Goal: Task Accomplishment & Management: Manage account settings

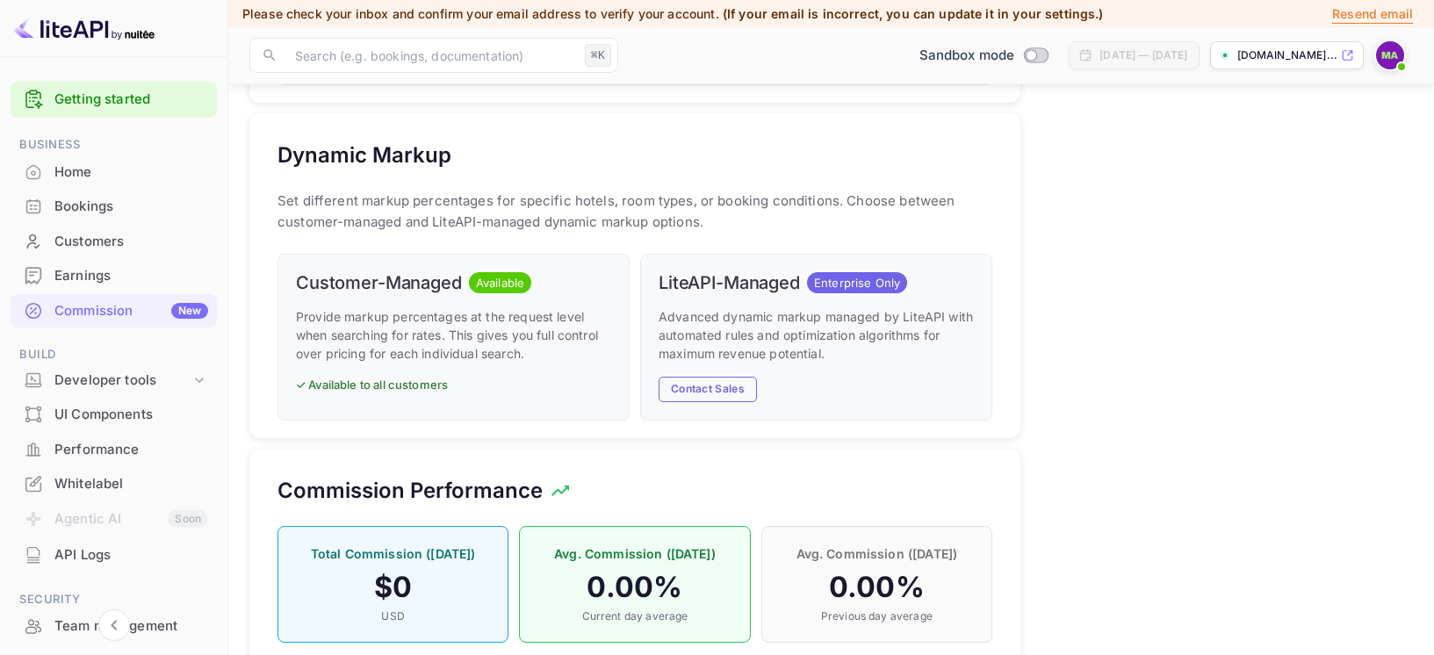
scroll to position [312, 715]
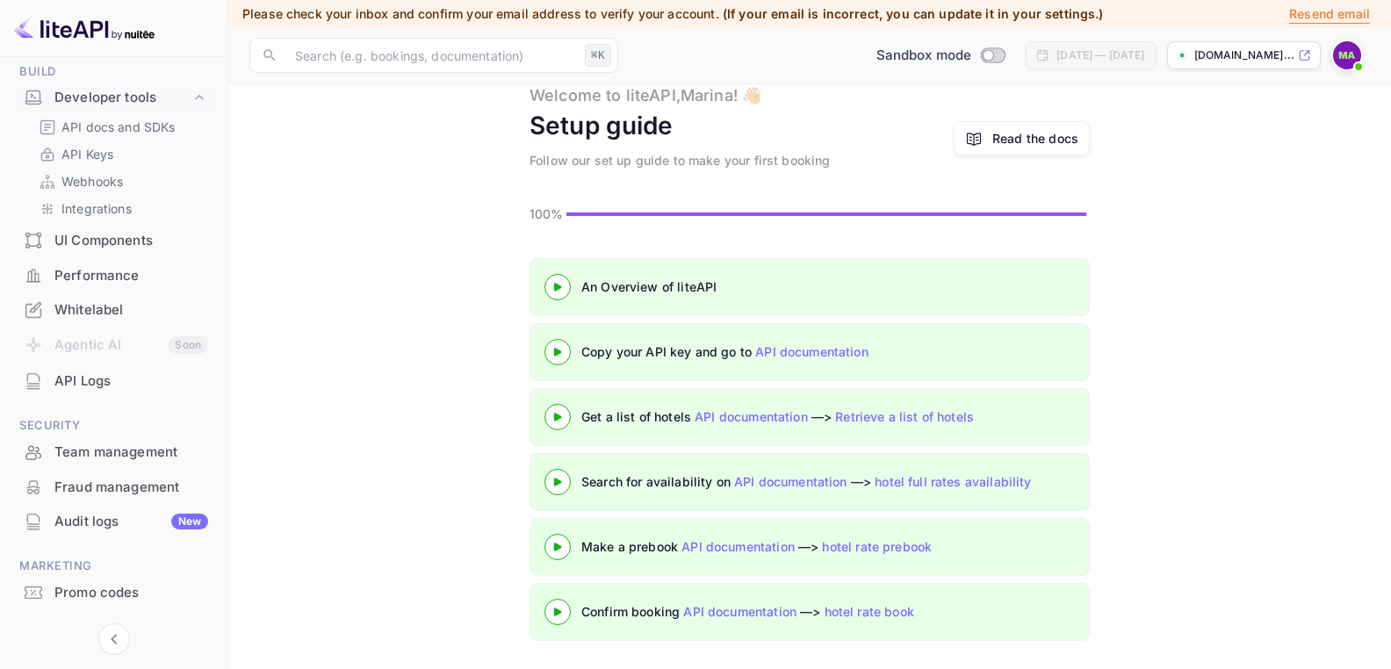
scroll to position [321, 0]
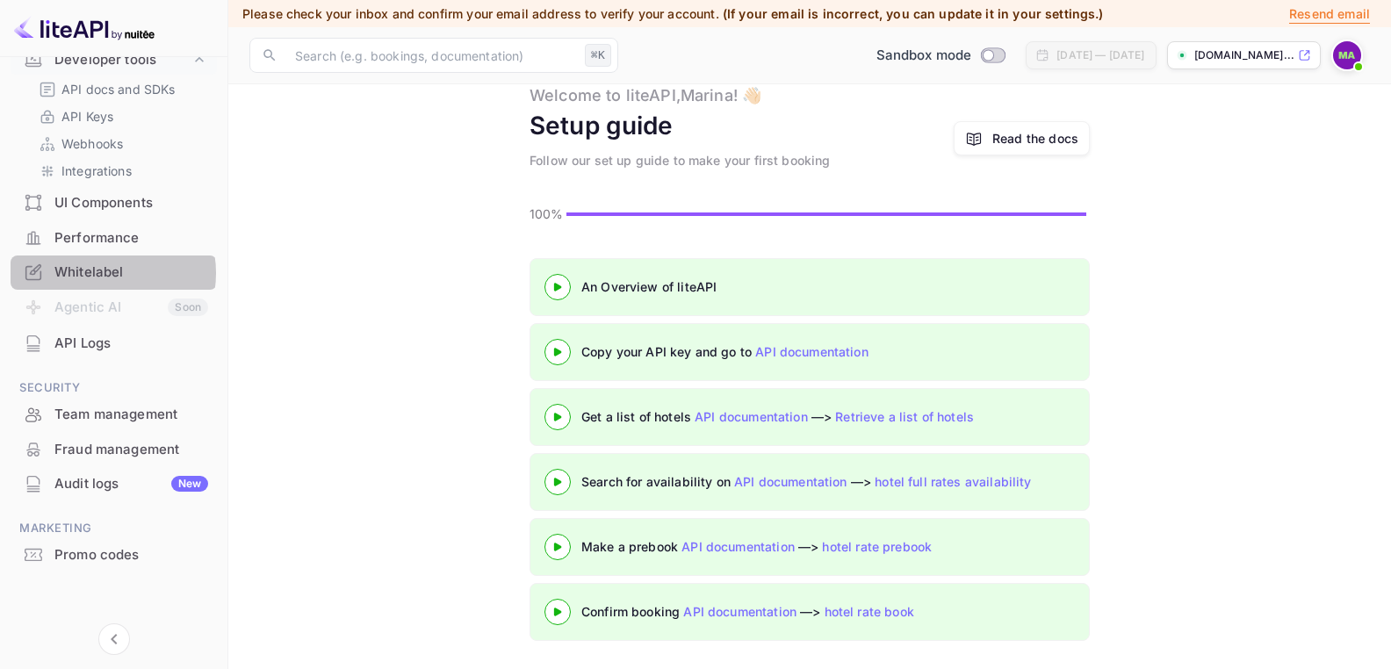
click at [105, 273] on div "Whitelabel" at bounding box center [131, 273] width 154 height 20
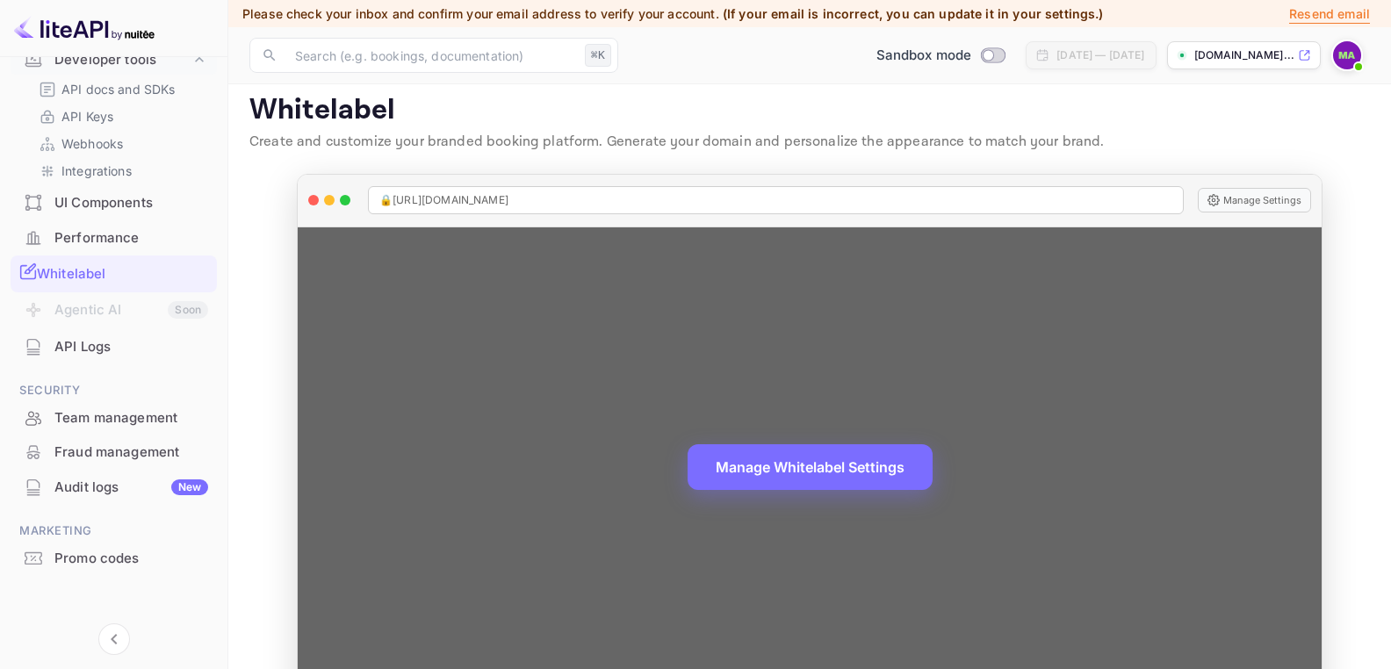
scroll to position [13, 0]
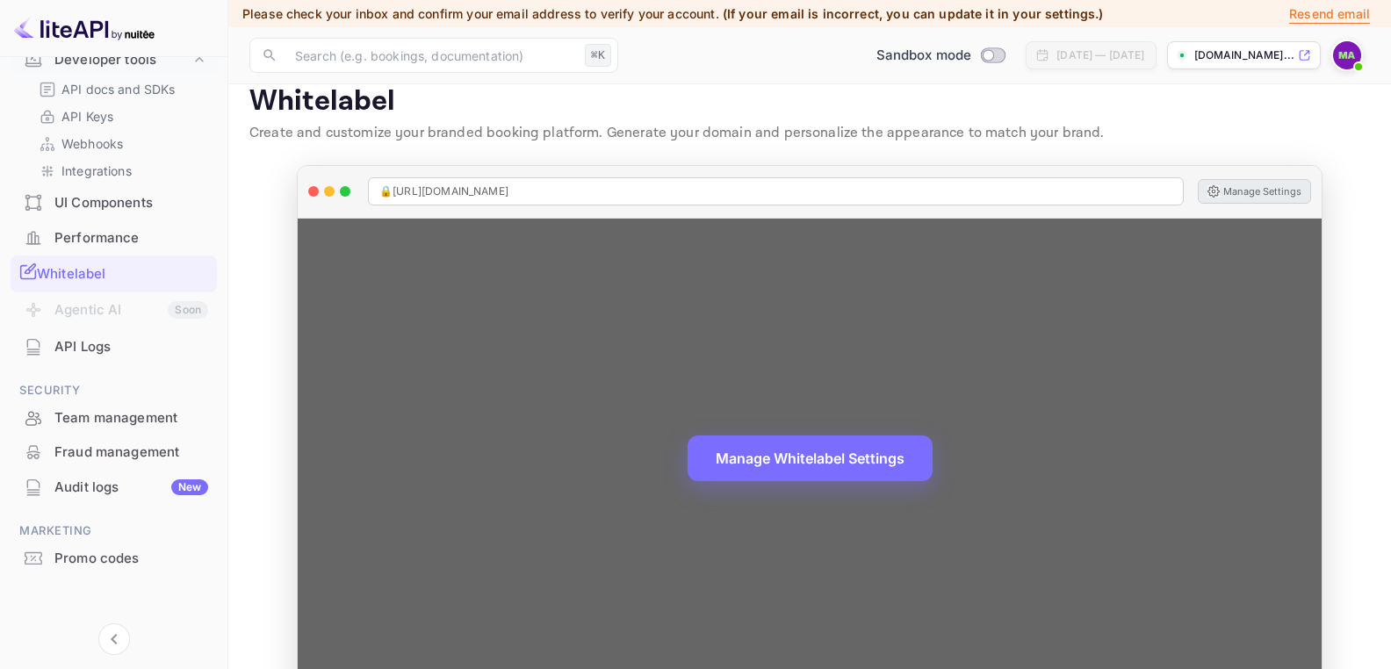
click at [1233, 198] on button "Manage Settings" at bounding box center [1254, 191] width 113 height 25
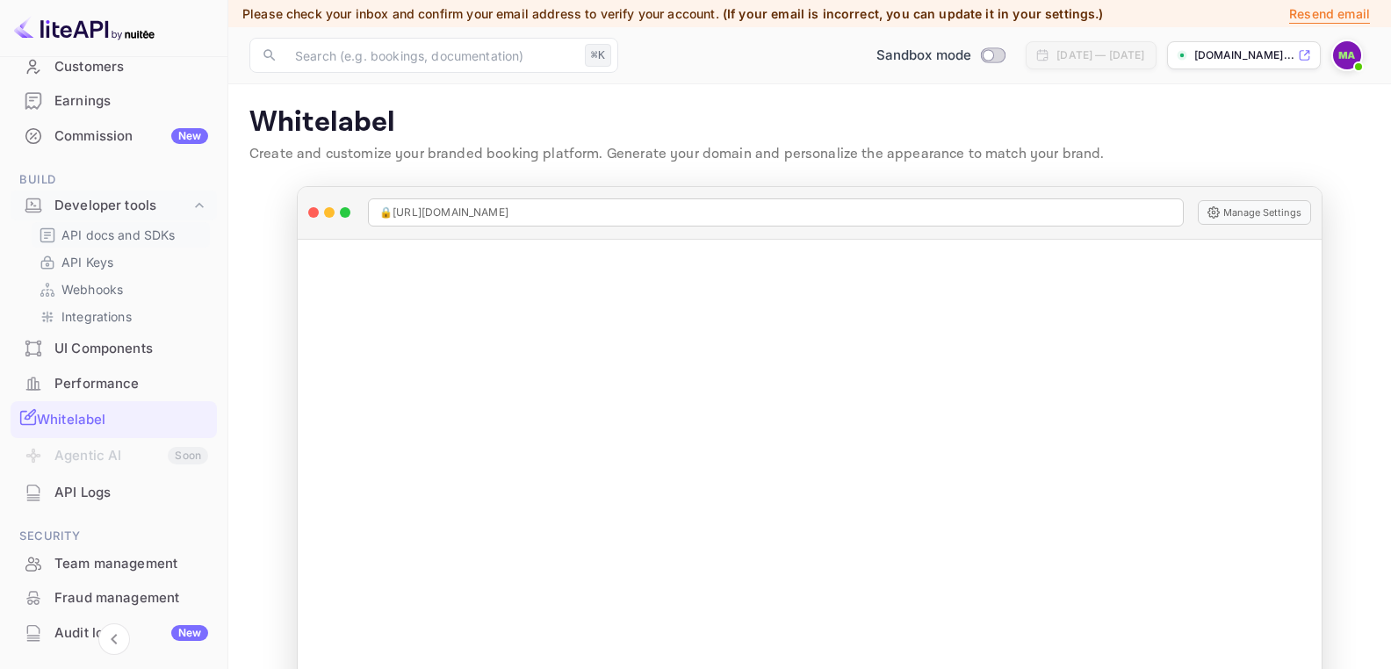
scroll to position [321, 0]
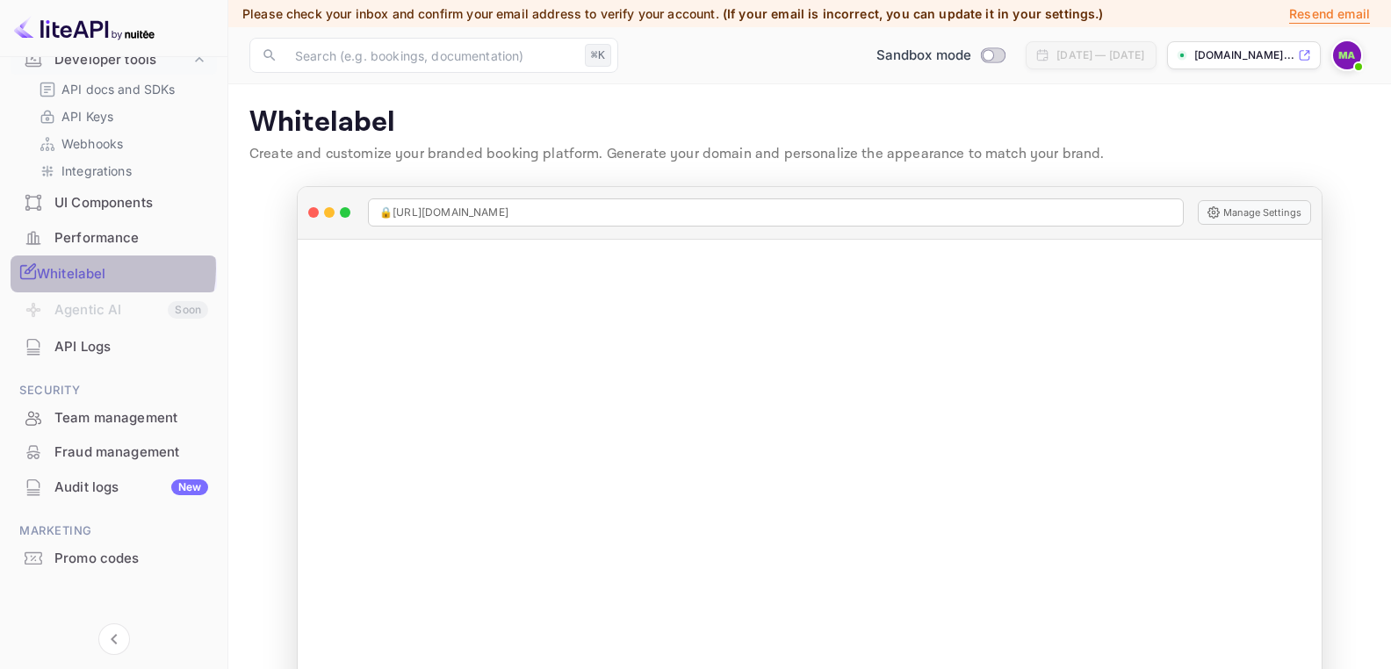
click at [88, 269] on div "Whitelabel" at bounding box center [122, 274] width 171 height 20
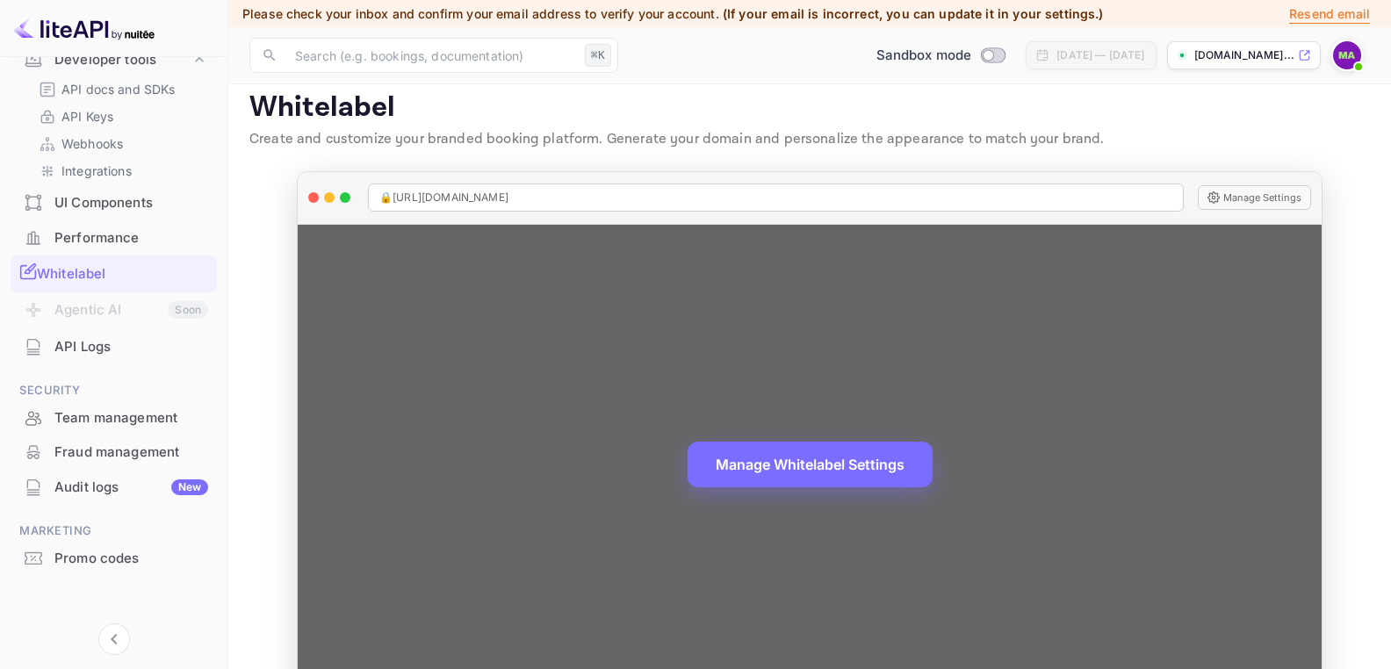
scroll to position [16, 0]
click at [1114, 247] on div "Manage Whitelabel Settings" at bounding box center [810, 464] width 1024 height 481
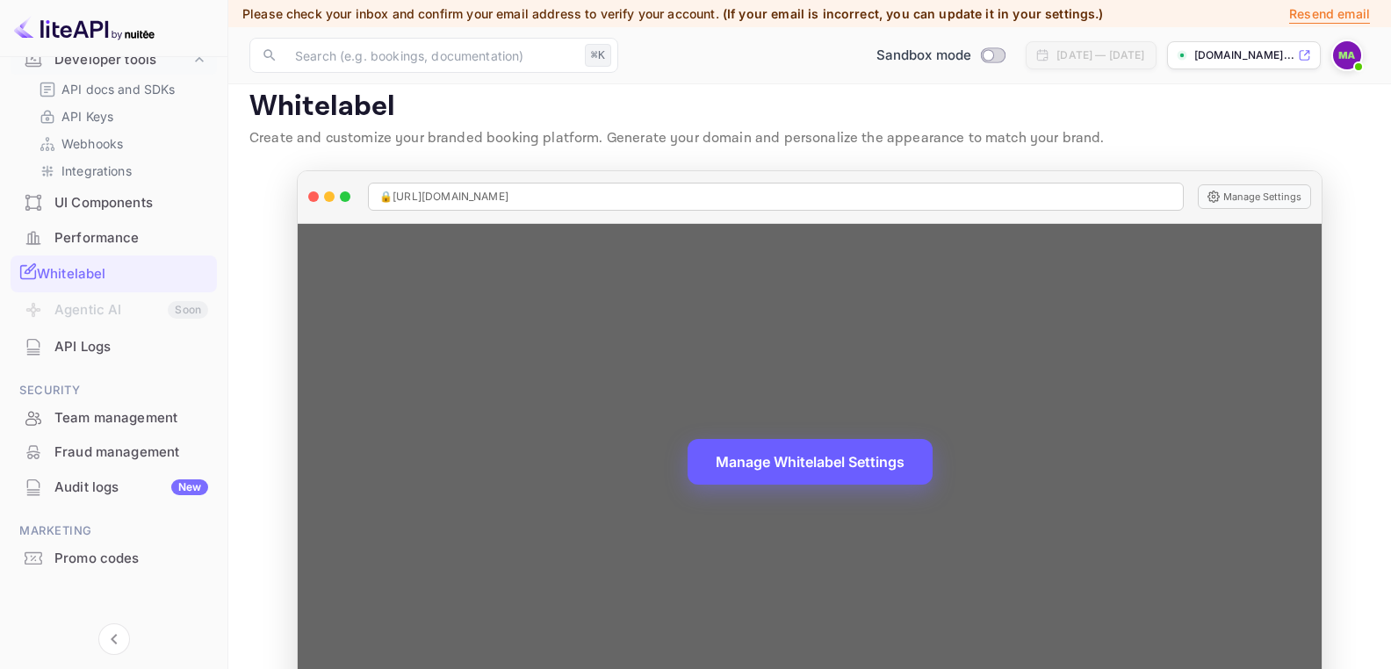
click at [799, 464] on button "Manage Whitelabel Settings" at bounding box center [810, 462] width 245 height 46
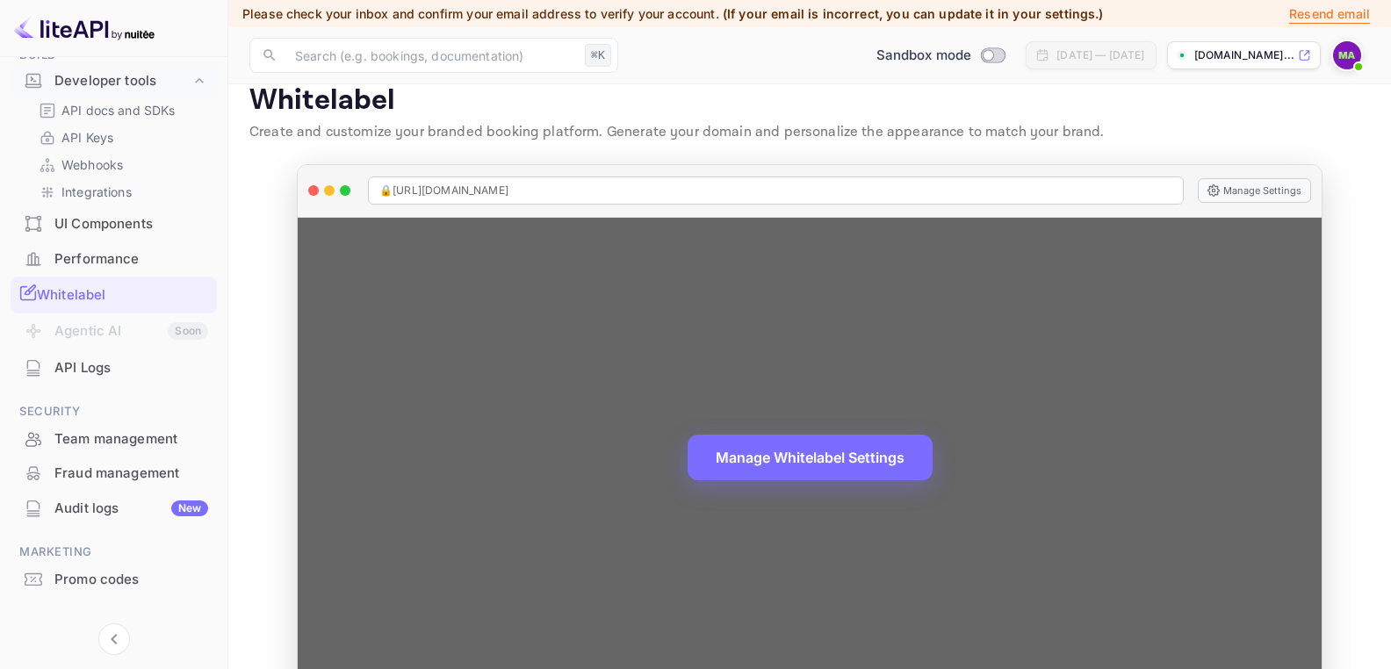
scroll to position [73, 0]
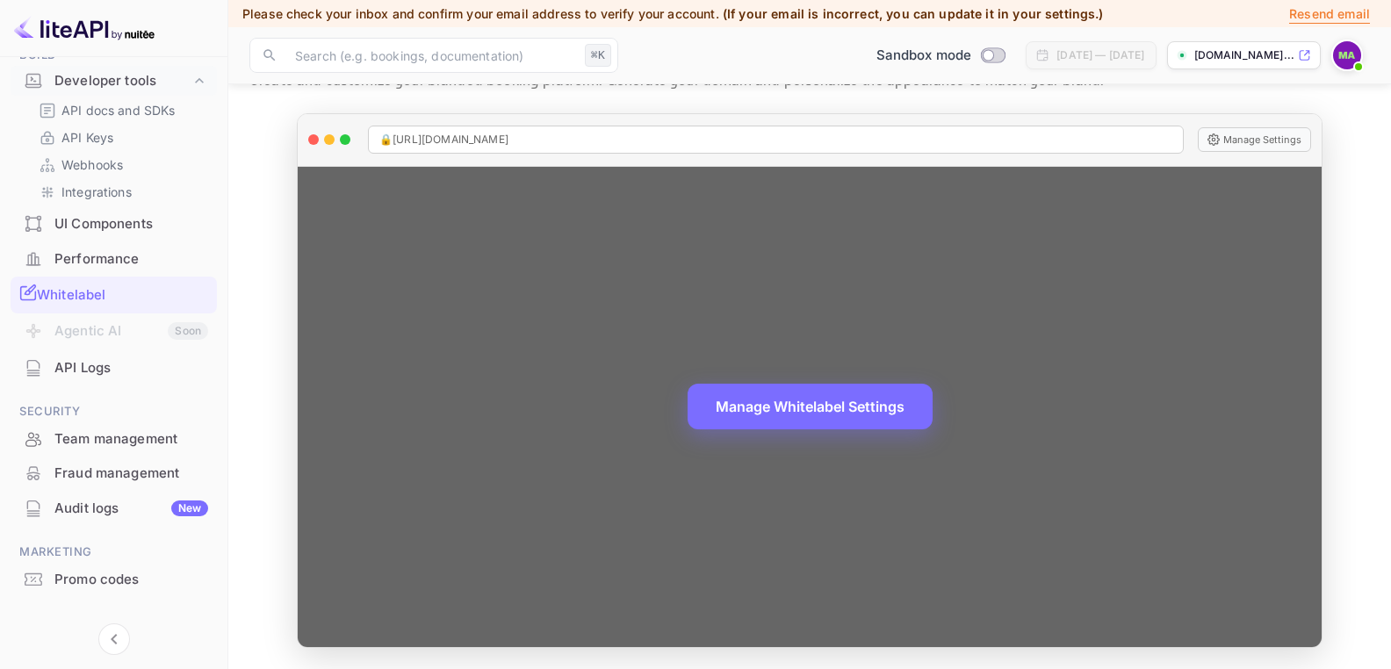
click at [364, 299] on div "Manage Whitelabel Settings" at bounding box center [810, 407] width 1024 height 481
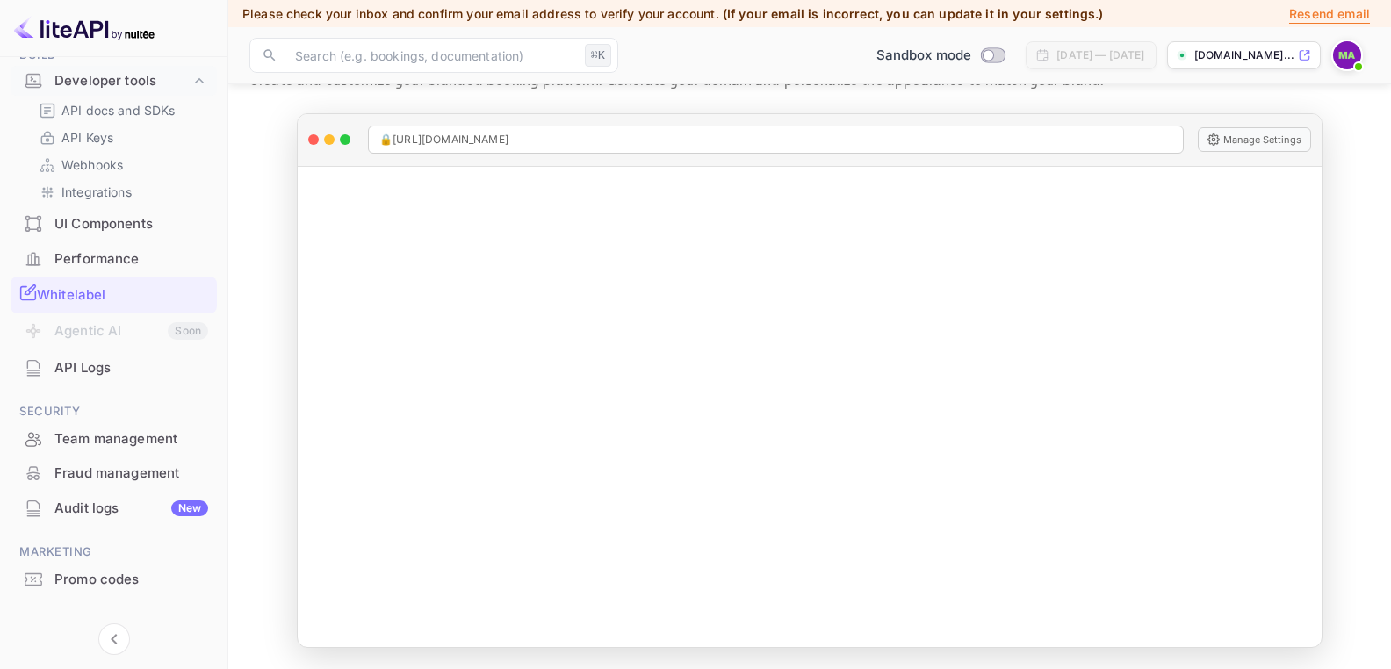
click at [1329, 279] on div "🔒 https://marina-atesle-jbels.nuitee.link Manage Settings Manage Whitelabel Set…" at bounding box center [810, 381] width 1054 height 536
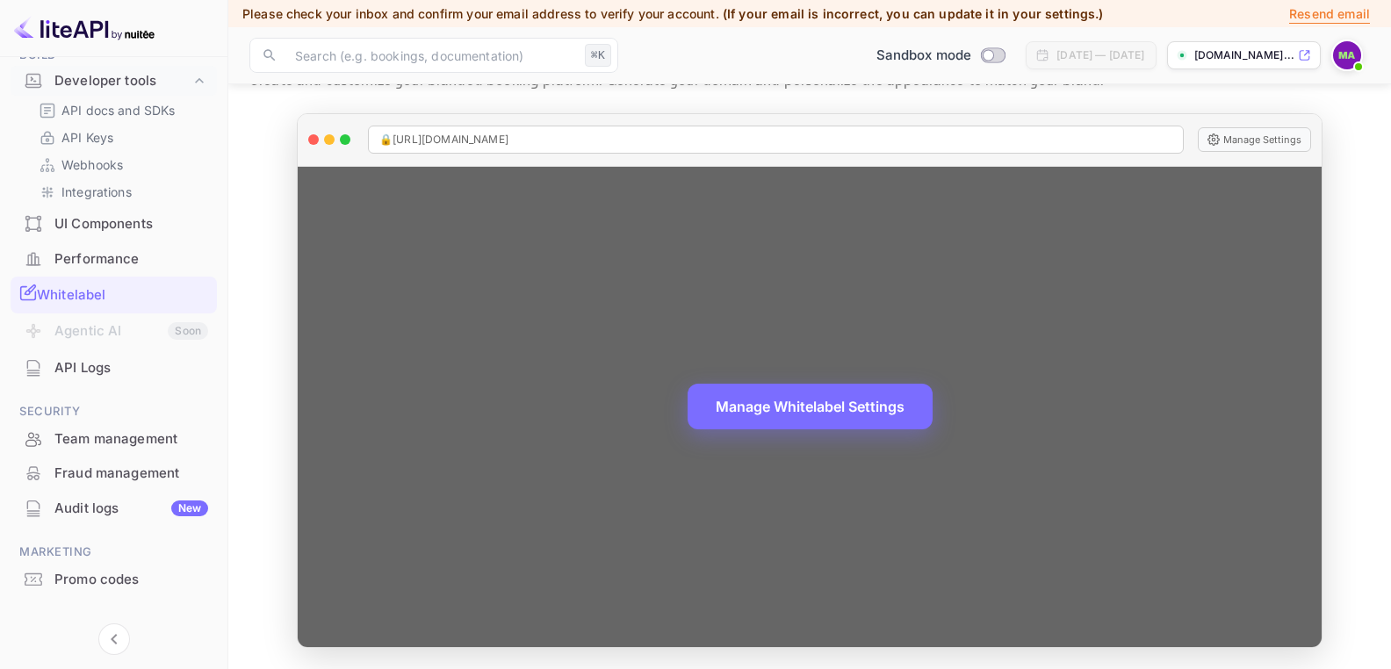
click at [1274, 271] on div "Manage Whitelabel Settings" at bounding box center [810, 407] width 1024 height 481
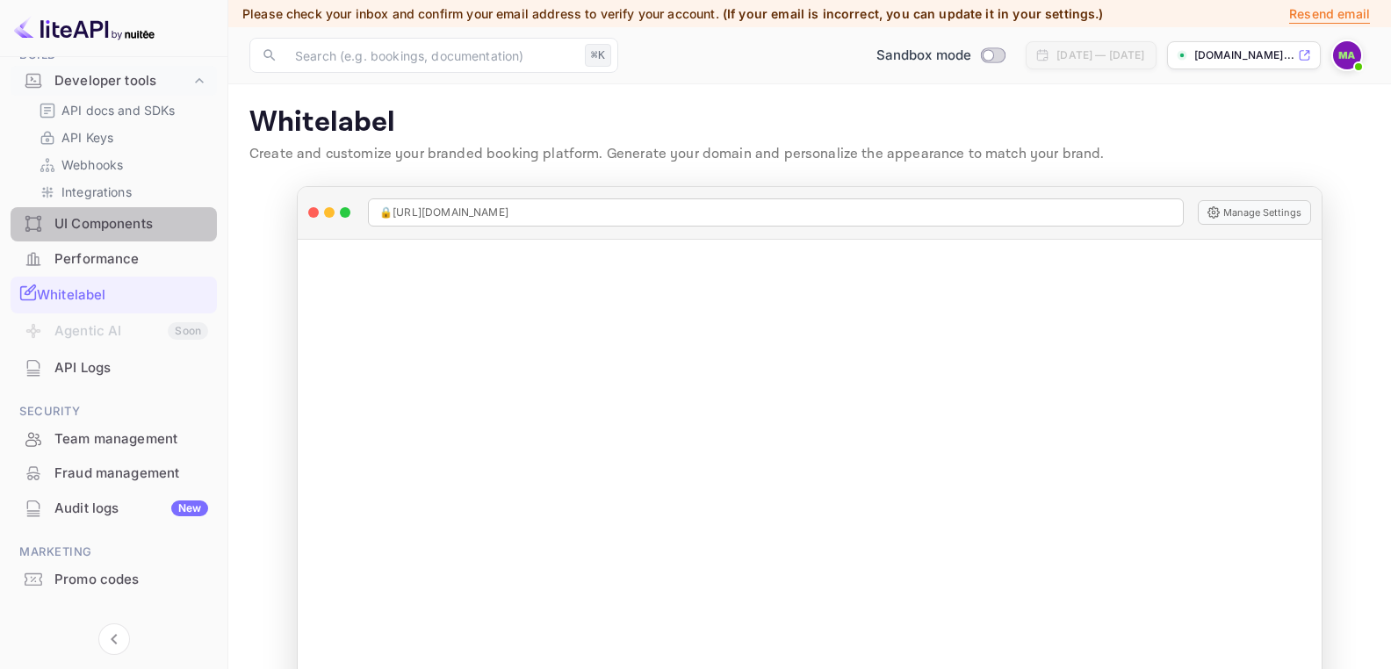
click at [143, 220] on div "UI Components" at bounding box center [131, 224] width 154 height 20
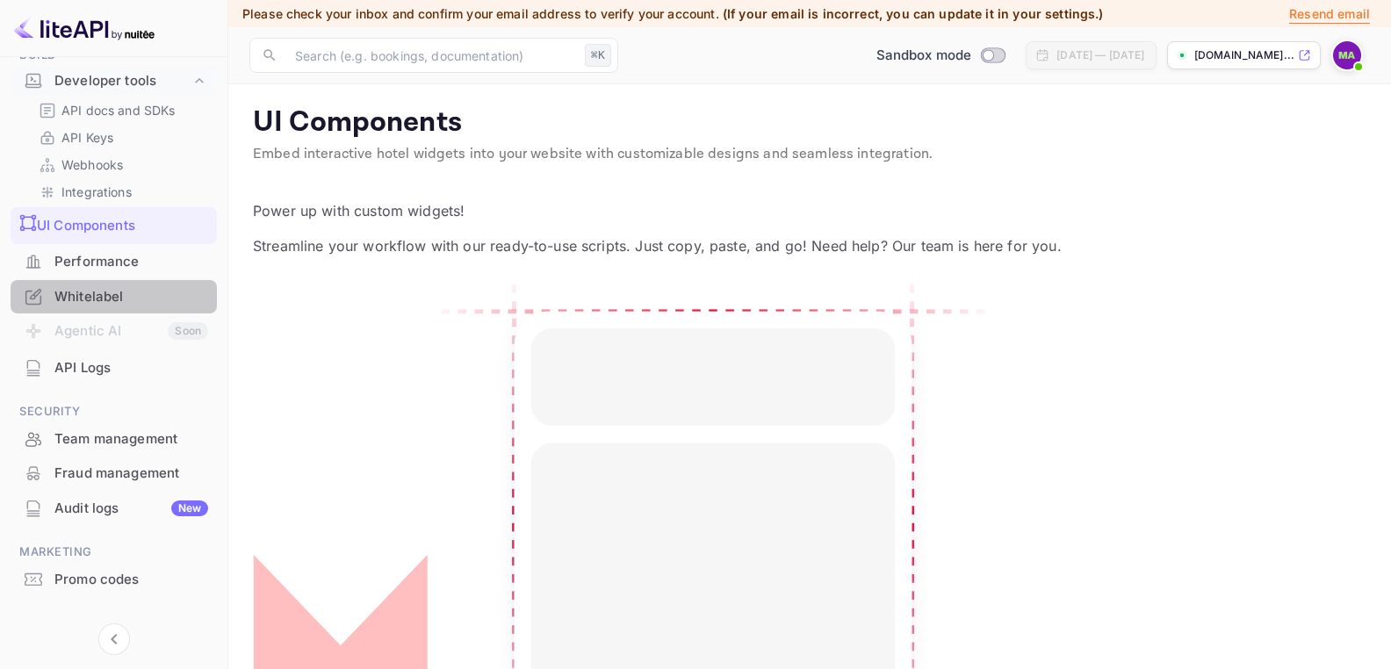
click at [113, 292] on div "Whitelabel" at bounding box center [131, 297] width 154 height 20
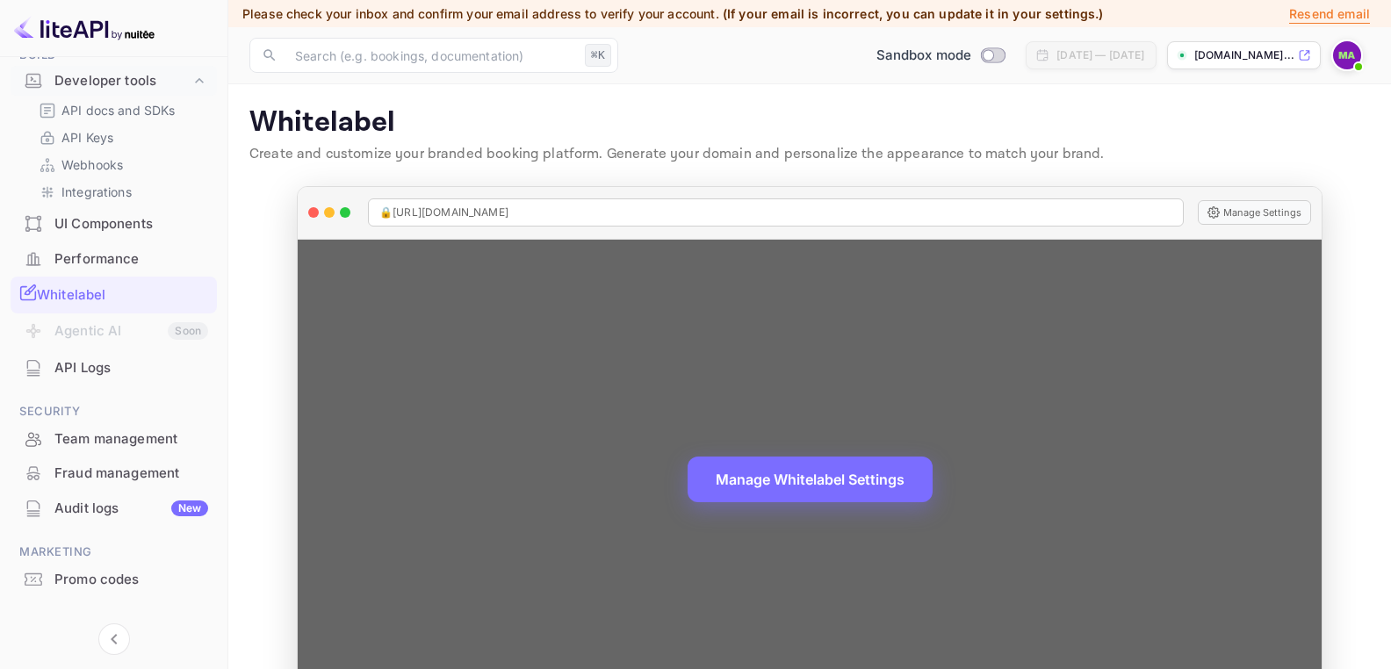
scroll to position [73, 0]
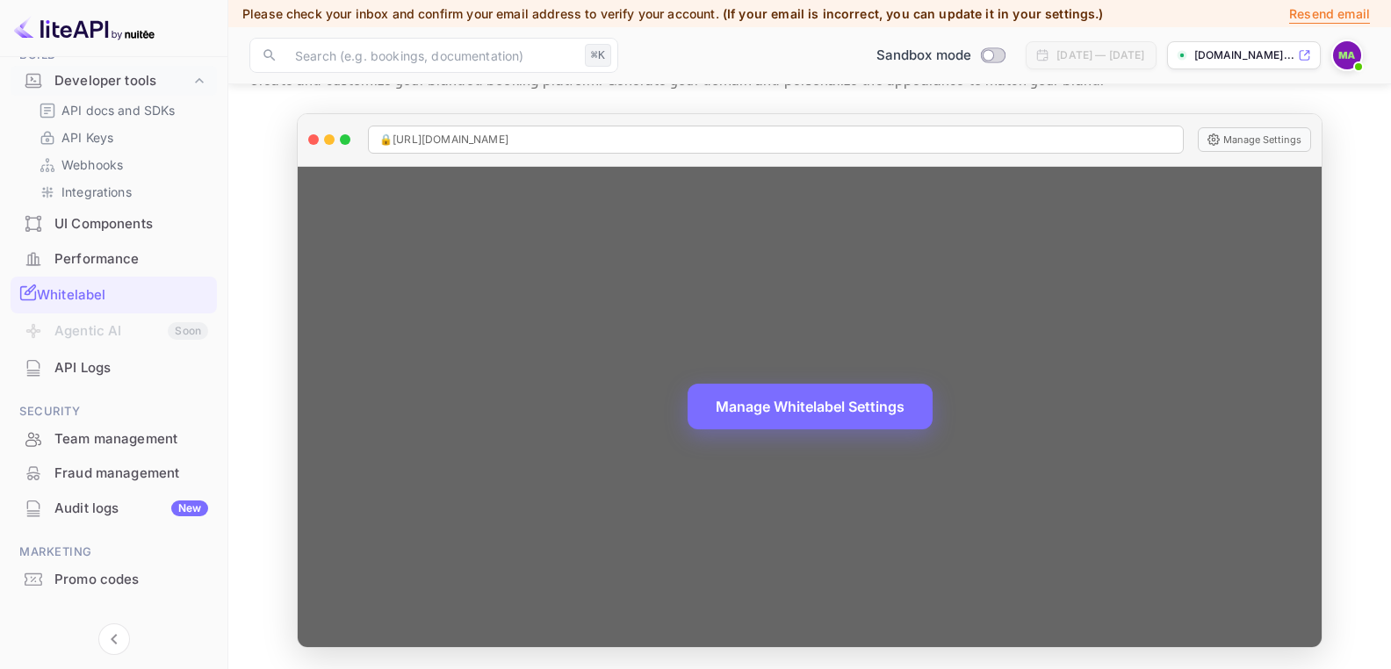
click at [530, 360] on div "Manage Whitelabel Settings" at bounding box center [810, 407] width 1024 height 481
click at [537, 344] on div "Manage Whitelabel Settings" at bounding box center [810, 407] width 1024 height 481
click at [528, 349] on div "Manage Whitelabel Settings" at bounding box center [810, 407] width 1024 height 481
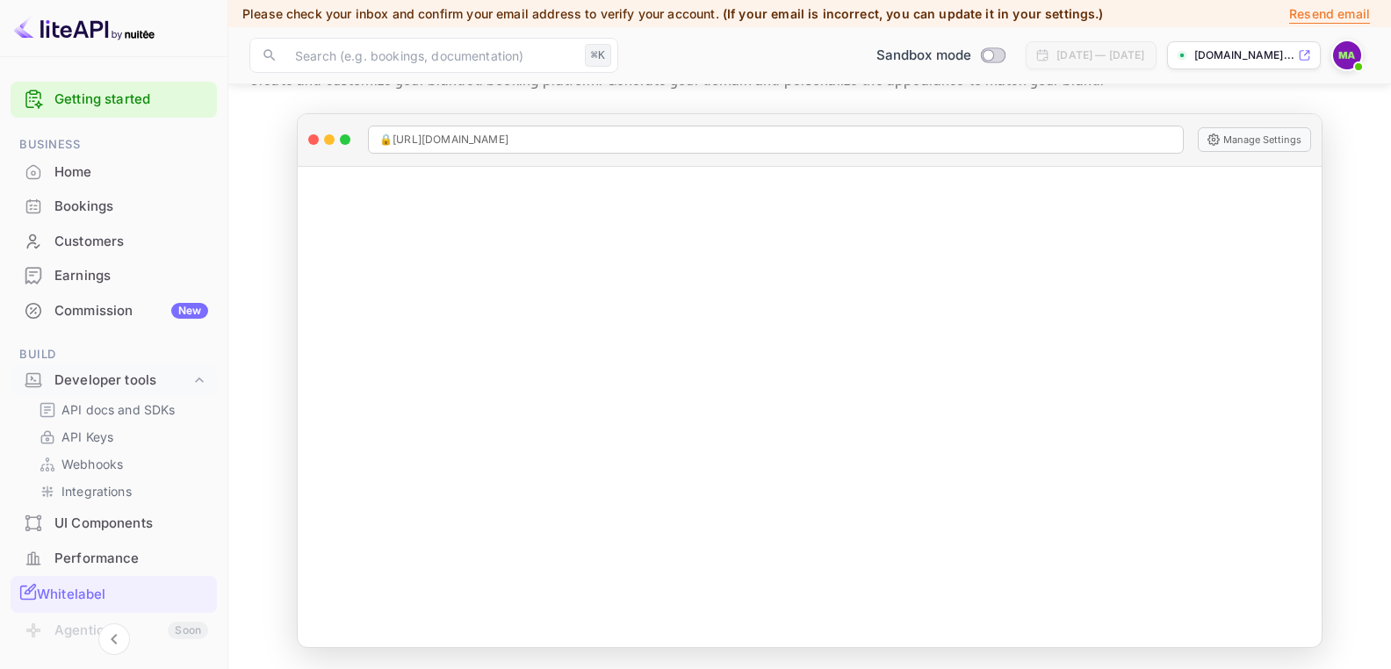
scroll to position [0, 0]
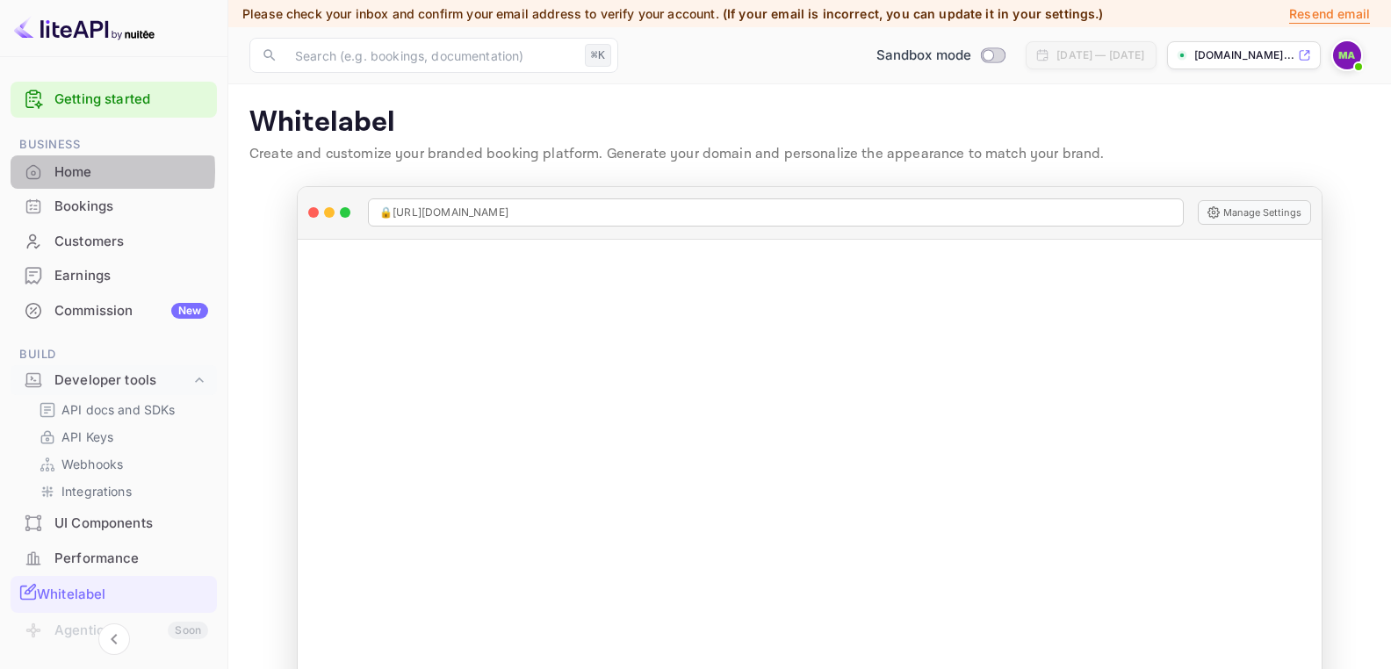
click at [72, 171] on div "Home" at bounding box center [131, 172] width 154 height 20
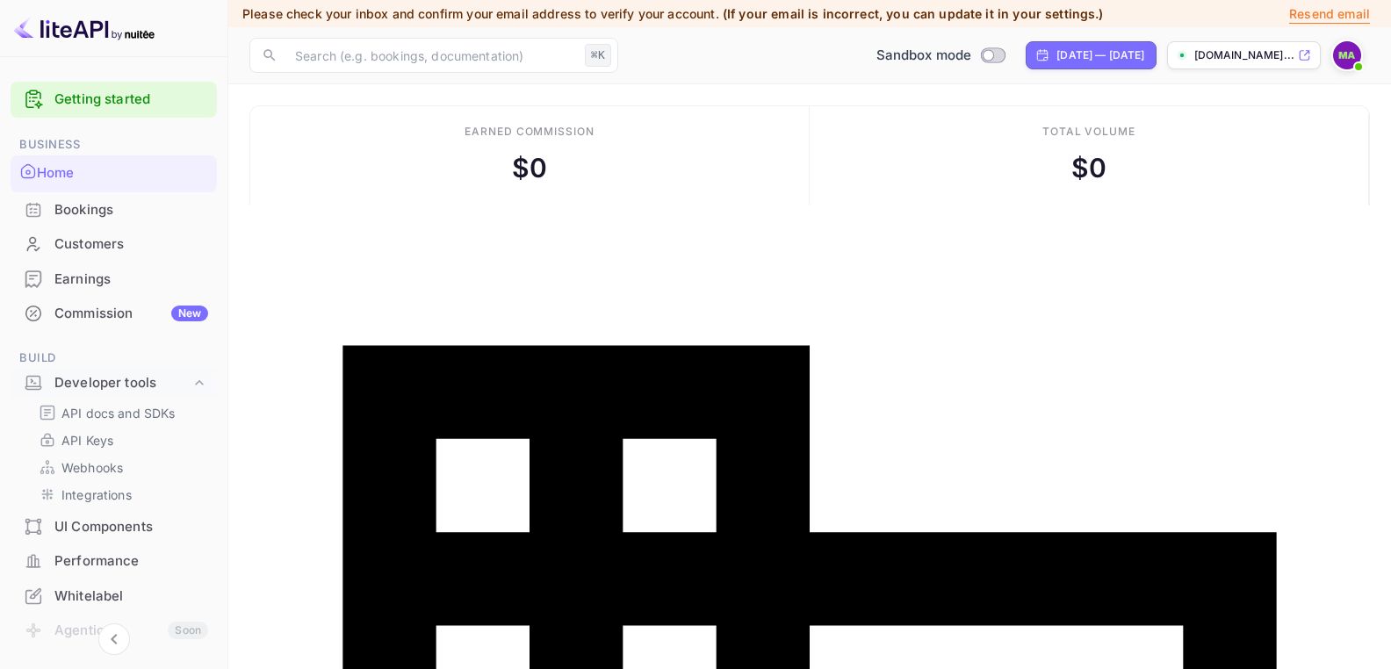
scroll to position [1, 0]
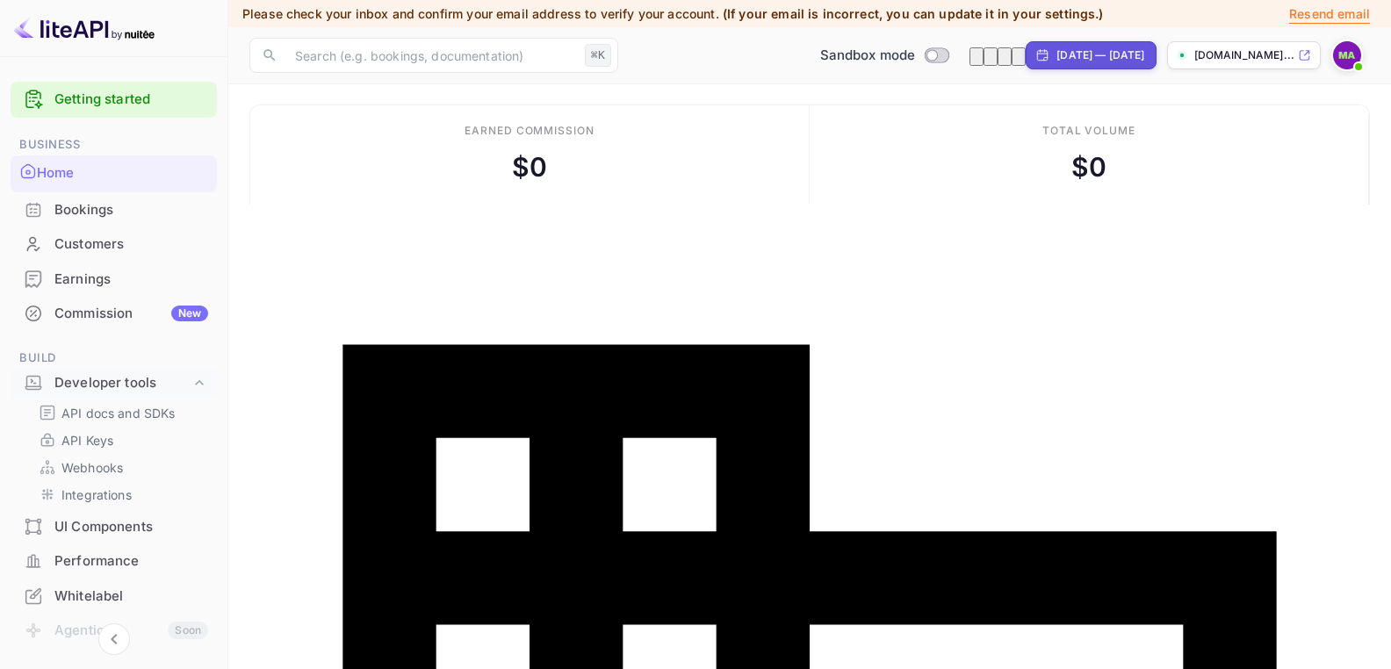
click at [1355, 50] on img at bounding box center [1347, 55] width 28 height 28
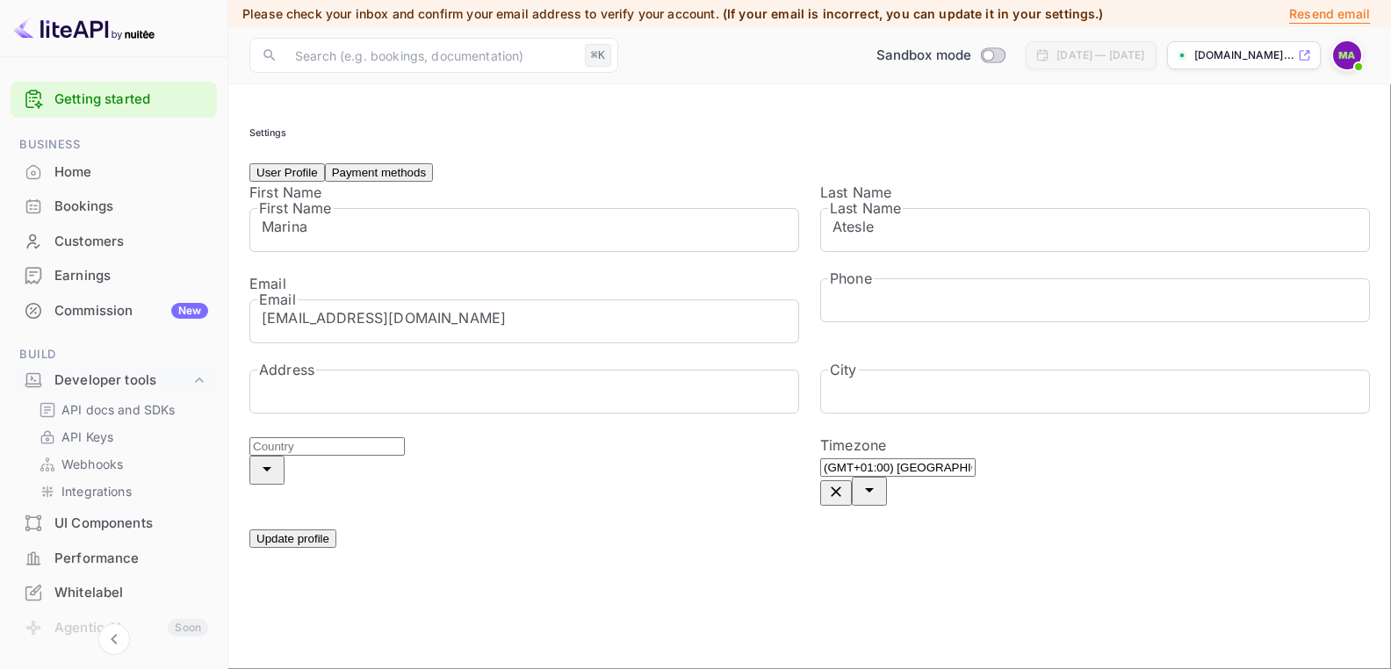
click at [852, 486] on button "Clear" at bounding box center [836, 492] width 32 height 25
click at [842, 488] on icon "Open" at bounding box center [837, 490] width 9 height 4
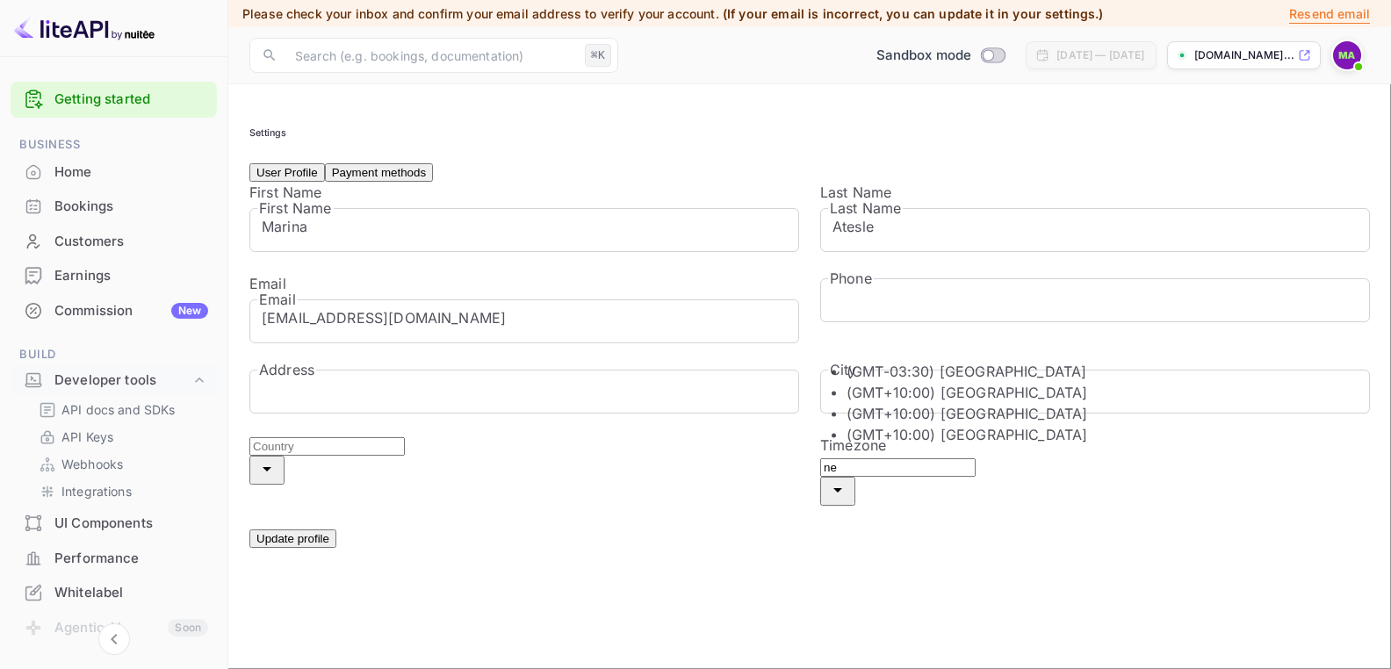
type input "n"
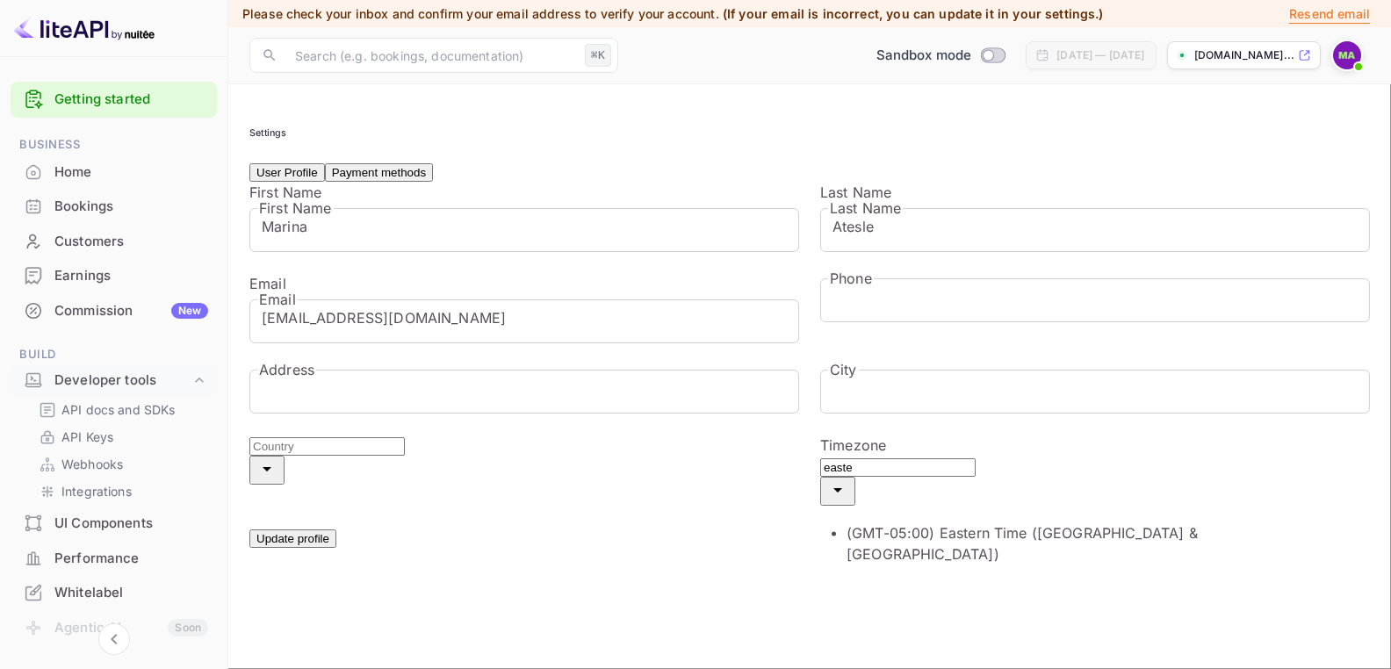
click at [1098, 524] on li "(GMT-05:00) Eastern Time (US & Canada)" at bounding box center [1092, 543] width 492 height 42
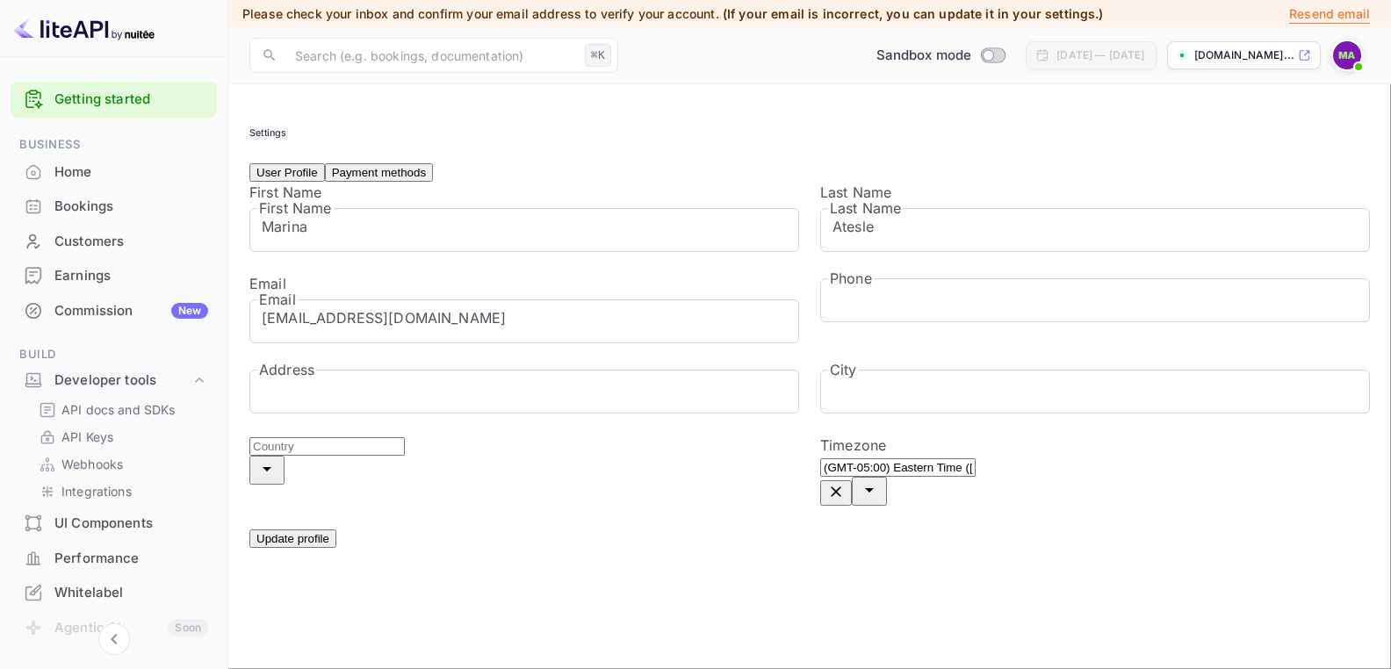
click at [759, 483] on div "Country" at bounding box center [524, 460] width 550 height 50
type input "(GMT-05:00) Eastern Time (US & Canada)"
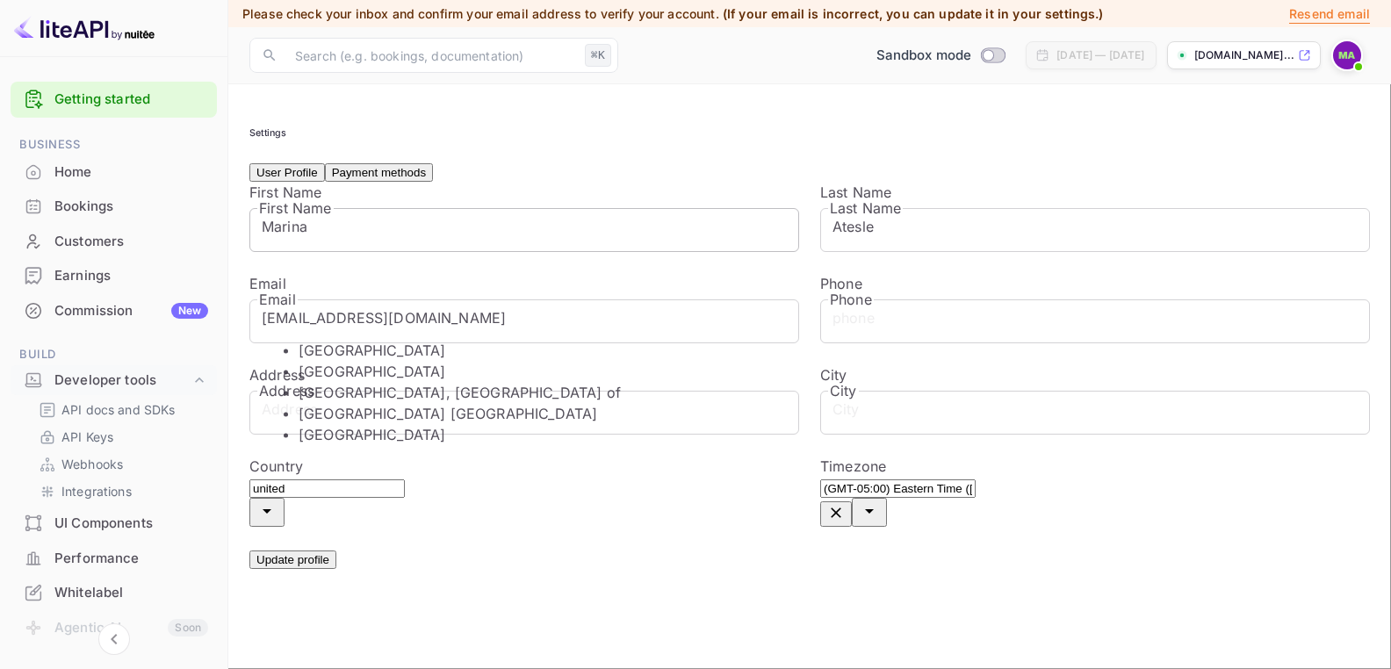
type input "United States"
type input "12016063161"
type input "9D Brookside Hts"
type input "Wanaque"
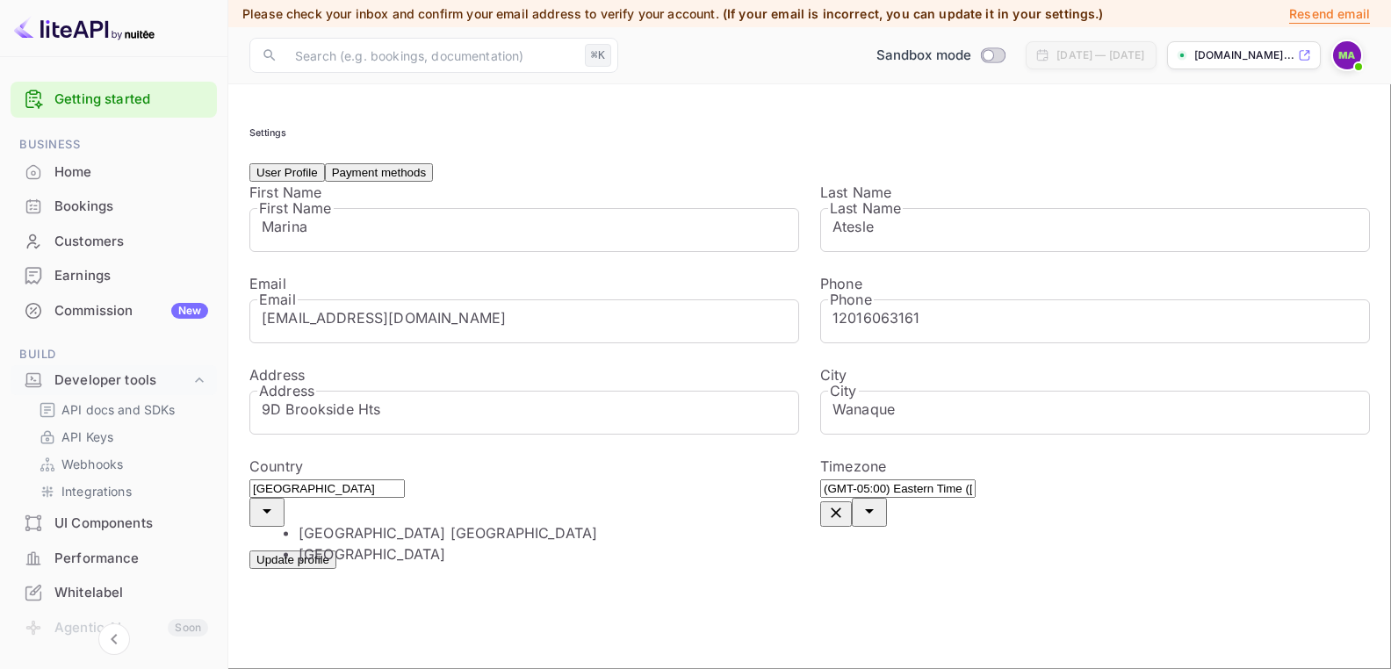
click at [551, 565] on li "United States" at bounding box center [545, 554] width 492 height 21
click at [321, 569] on button "Update profile" at bounding box center [292, 560] width 87 height 18
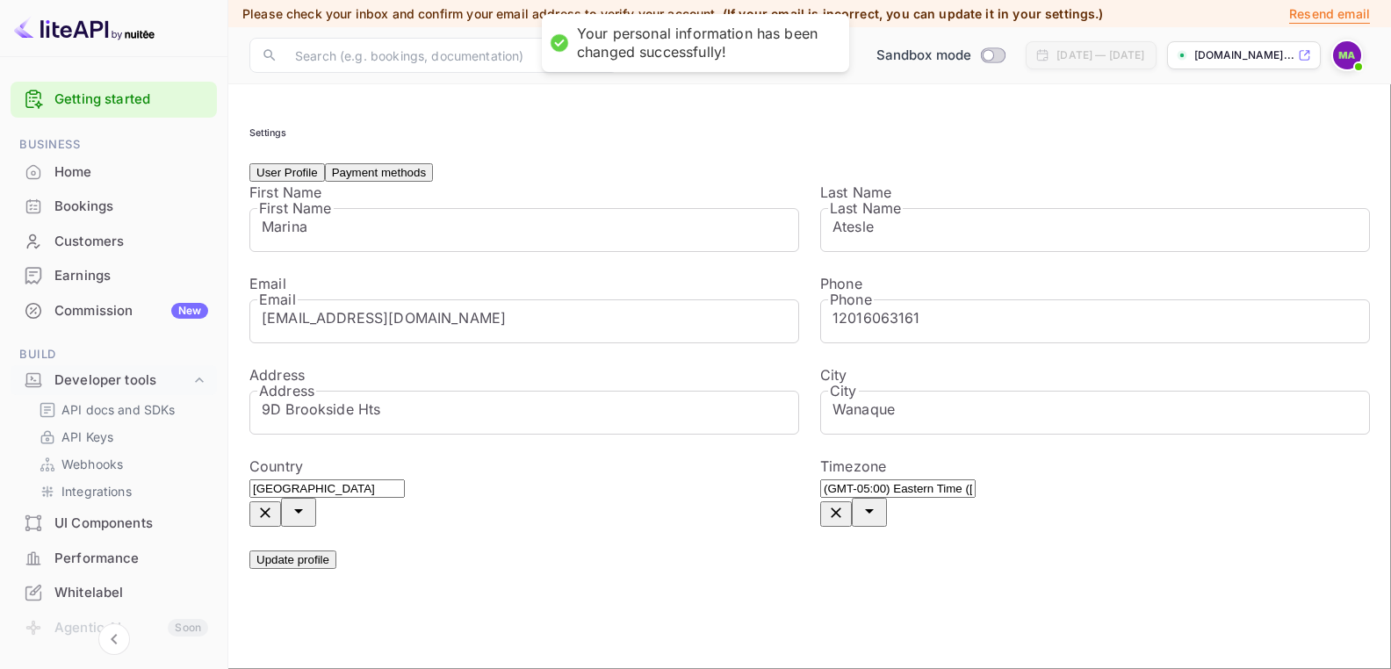
click at [417, 182] on button "Payment methods" at bounding box center [379, 172] width 108 height 18
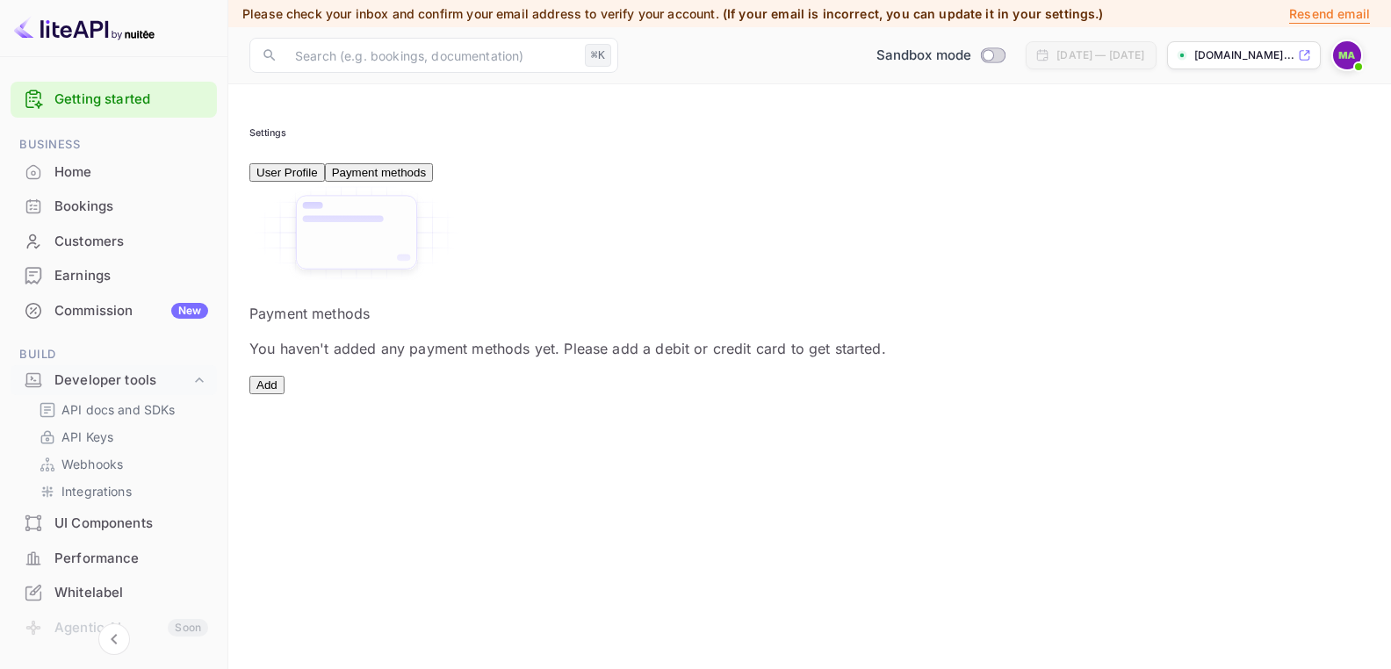
scroll to position [4, 0]
click at [284, 394] on button "Add" at bounding box center [266, 385] width 35 height 18
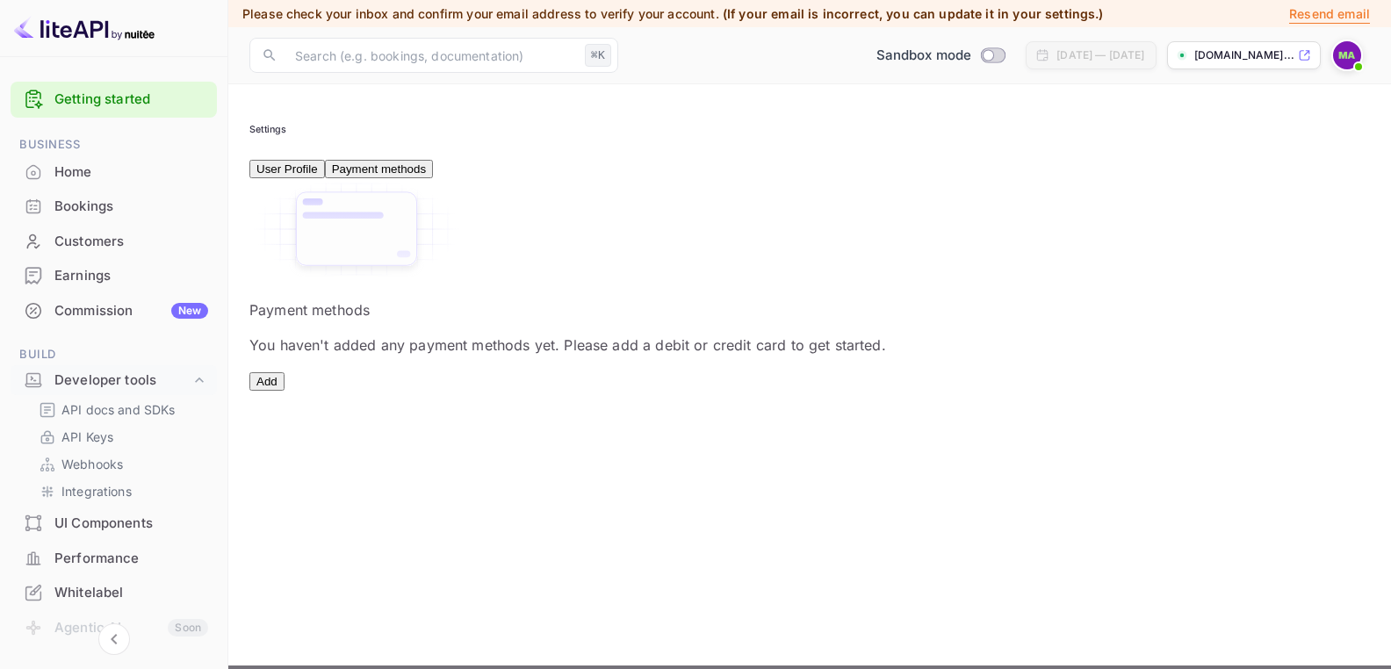
scroll to position [0, 0]
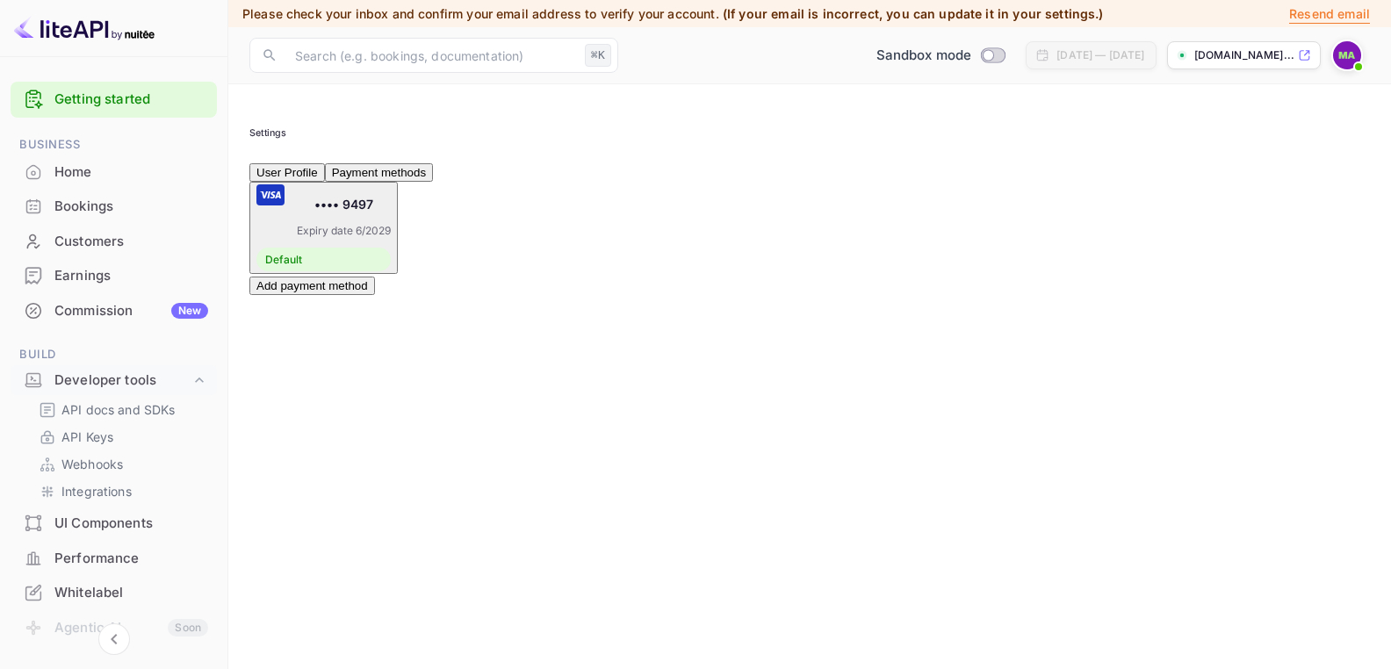
click at [311, 182] on button "User Profile" at bounding box center [287, 172] width 76 height 18
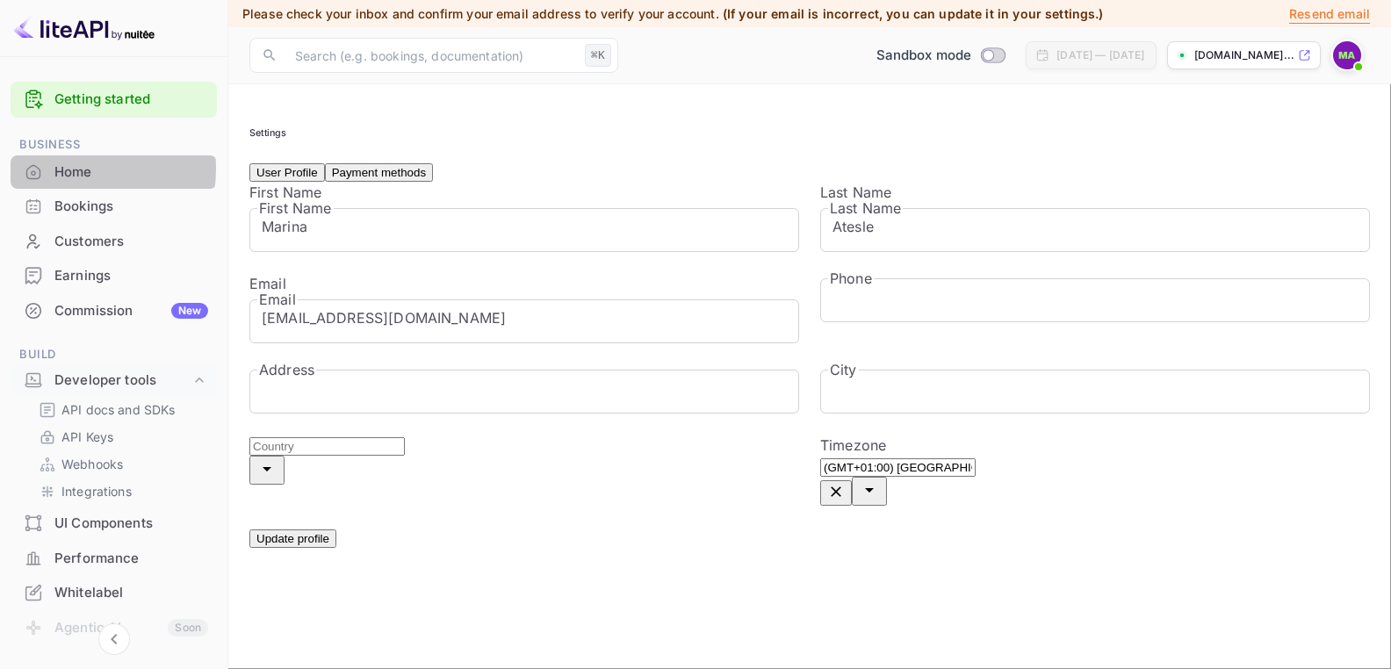
click at [75, 169] on div "Home" at bounding box center [131, 172] width 154 height 20
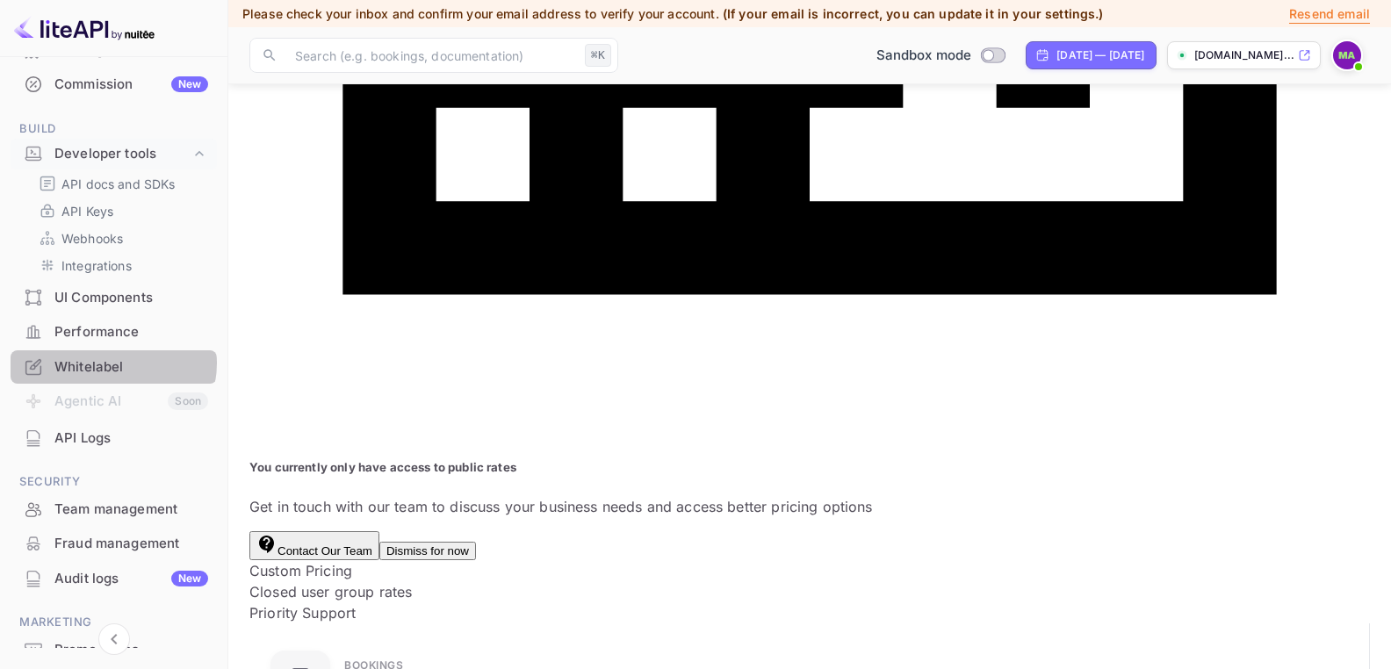
scroll to position [230, 0]
click at [107, 360] on div "Whitelabel" at bounding box center [131, 367] width 154 height 20
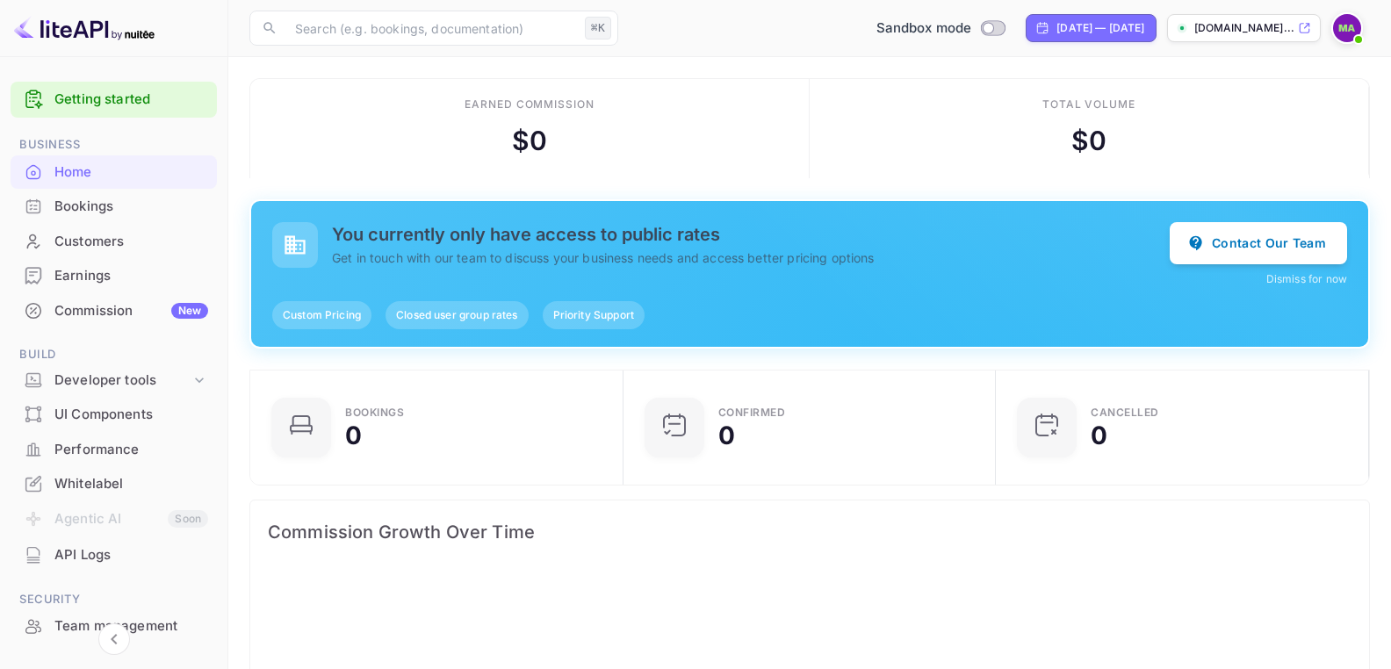
click at [324, 316] on span "Custom Pricing" at bounding box center [321, 315] width 99 height 16
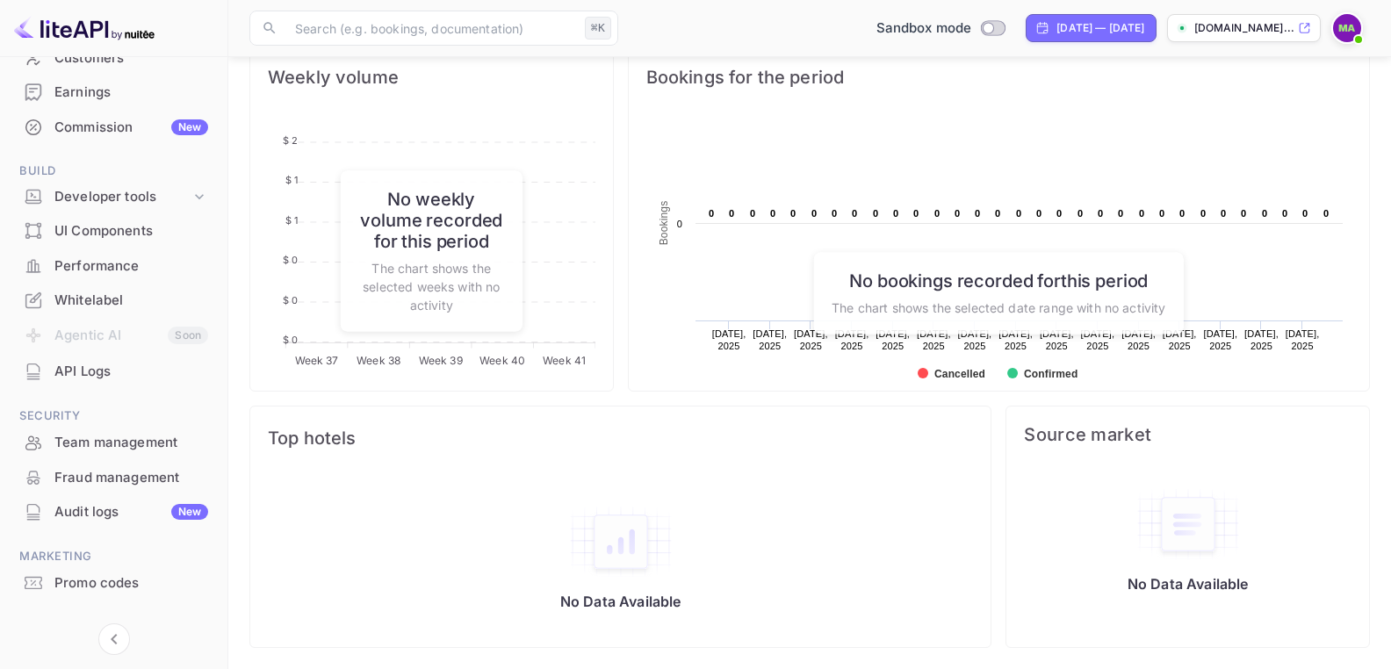
scroll to position [185, 0]
click at [122, 191] on div "Developer tools" at bounding box center [122, 195] width 136 height 20
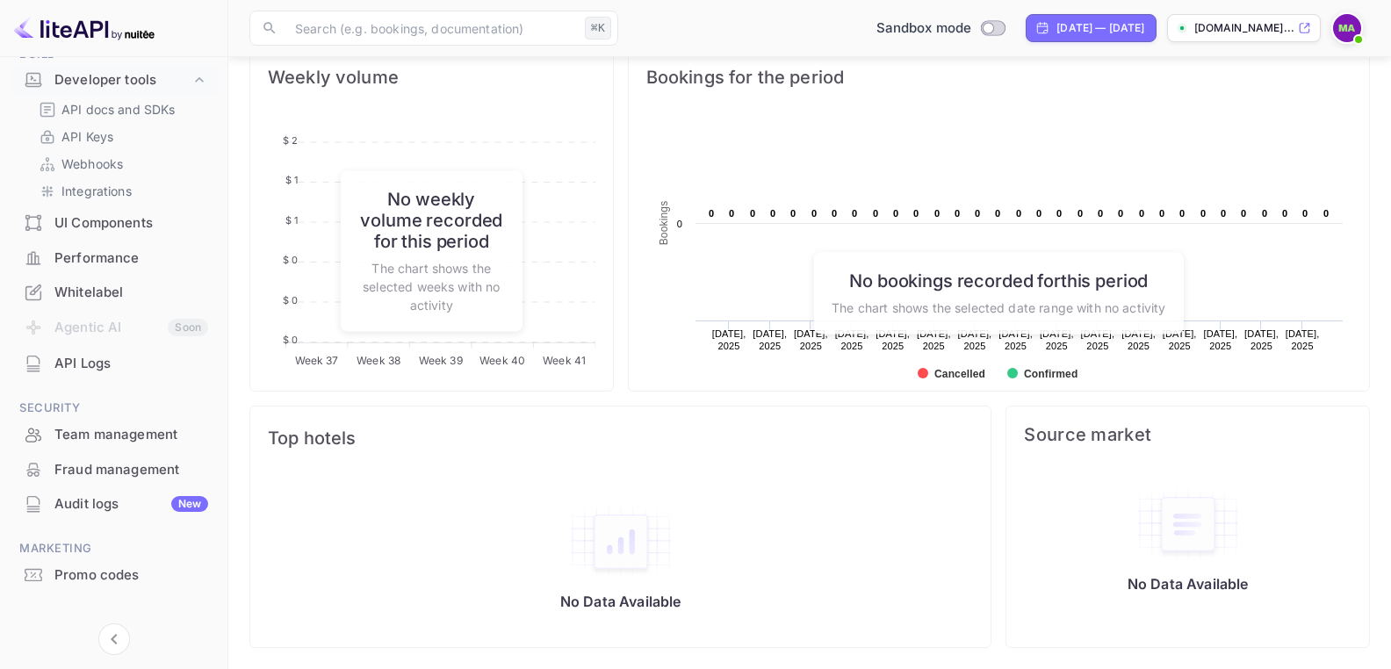
scroll to position [321, 0]
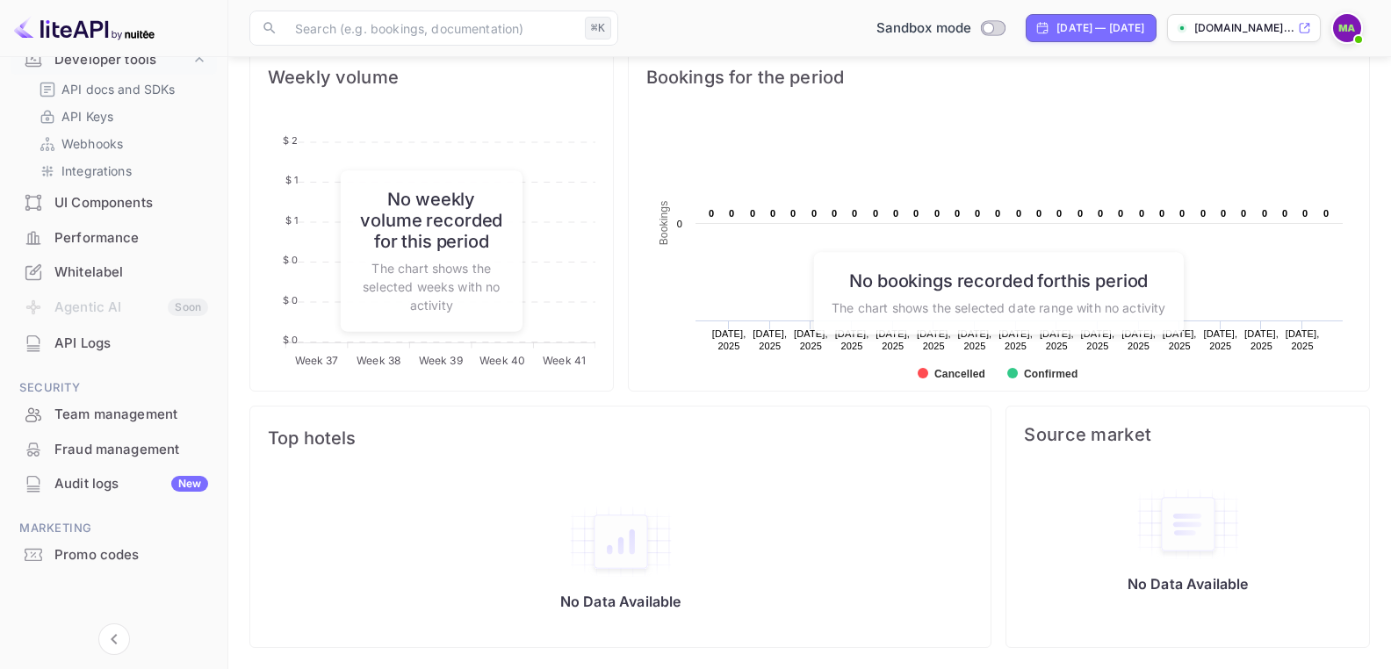
click at [76, 267] on div "Whitelabel" at bounding box center [131, 273] width 154 height 20
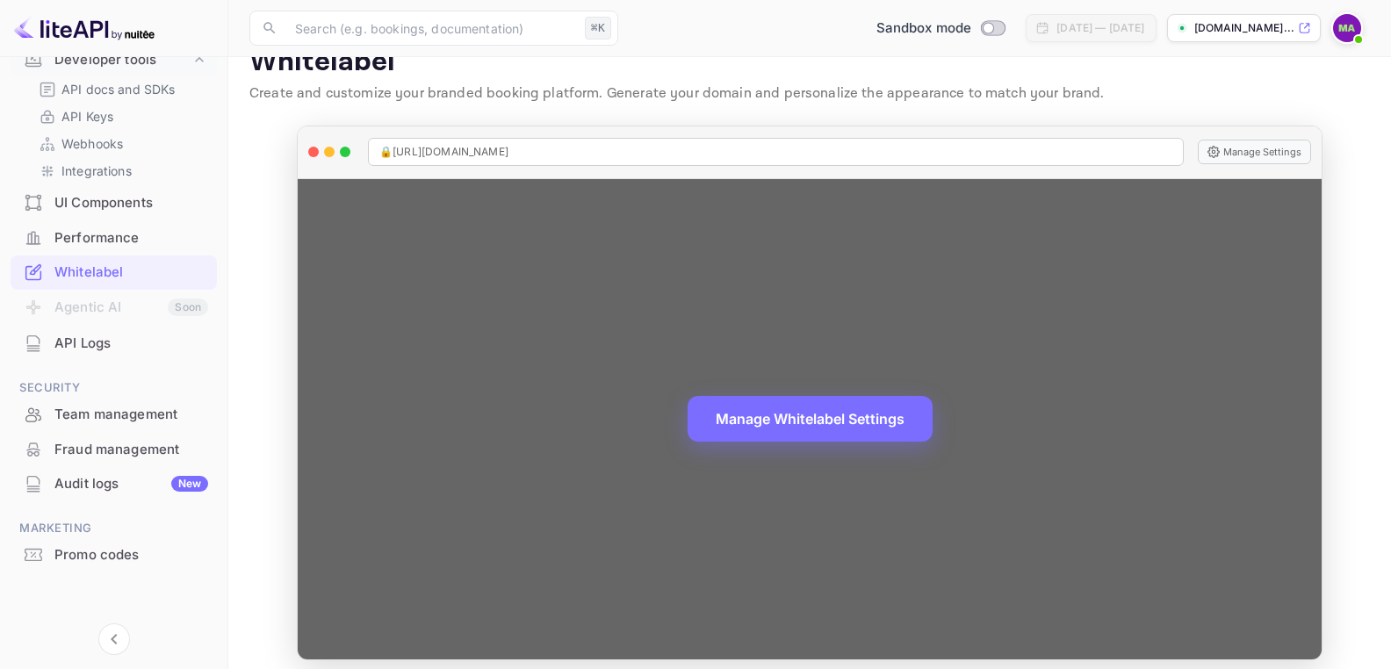
scroll to position [46, 0]
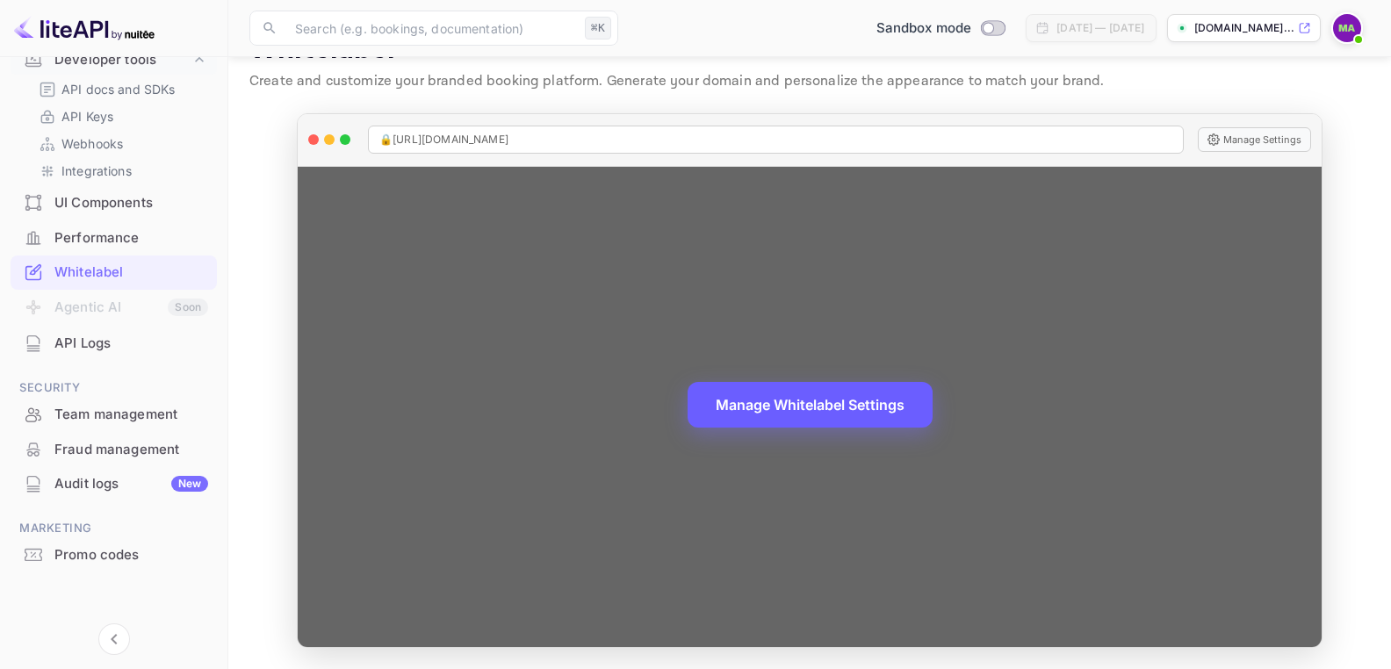
click at [800, 406] on button "Manage Whitelabel Settings" at bounding box center [810, 405] width 245 height 46
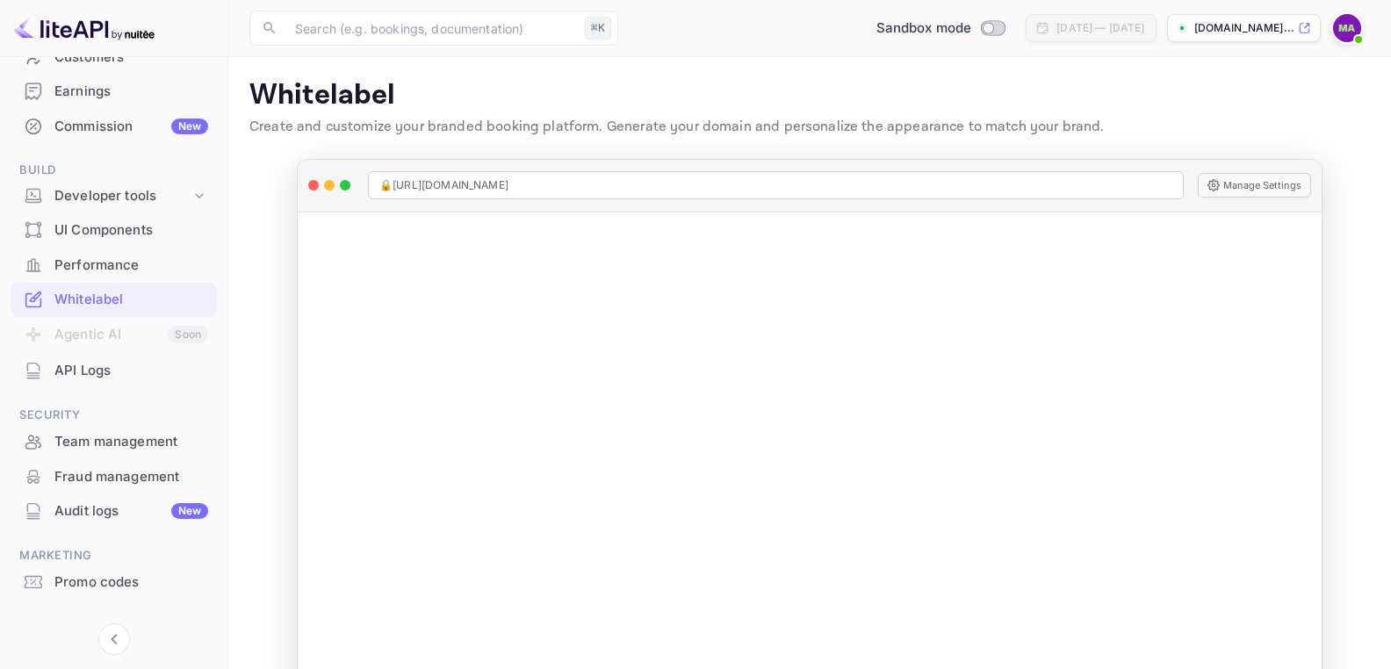
scroll to position [212, 0]
